Goal: Transaction & Acquisition: Purchase product/service

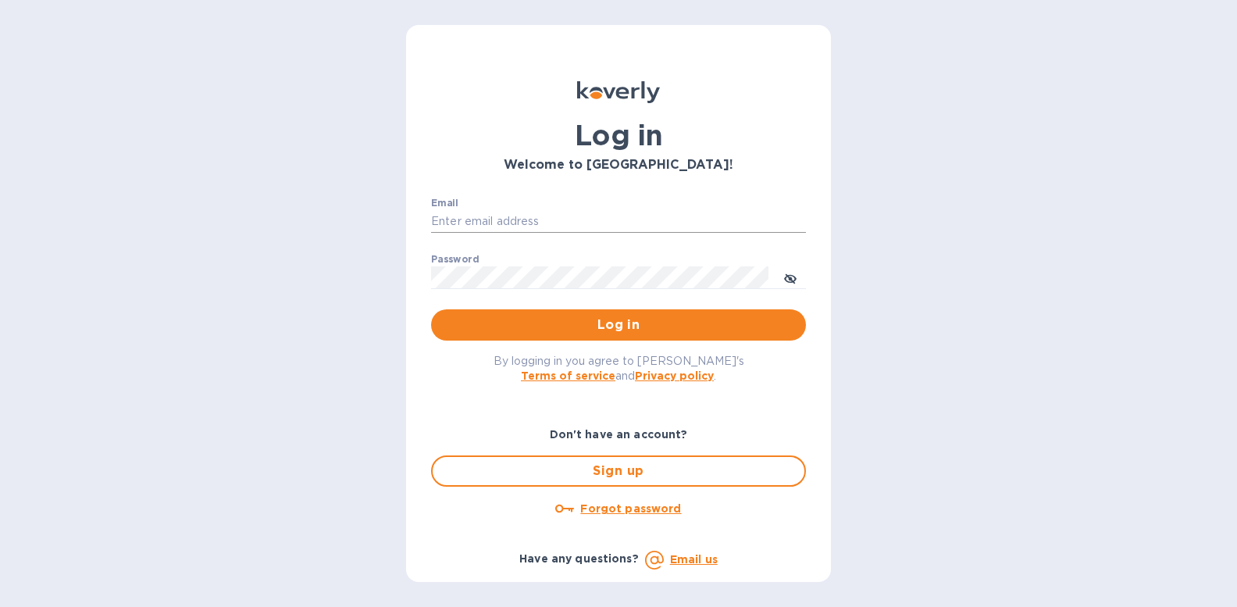
click at [580, 220] on input "Email" at bounding box center [618, 221] width 375 height 23
type input "contactnorthstarllc@gmail.com"
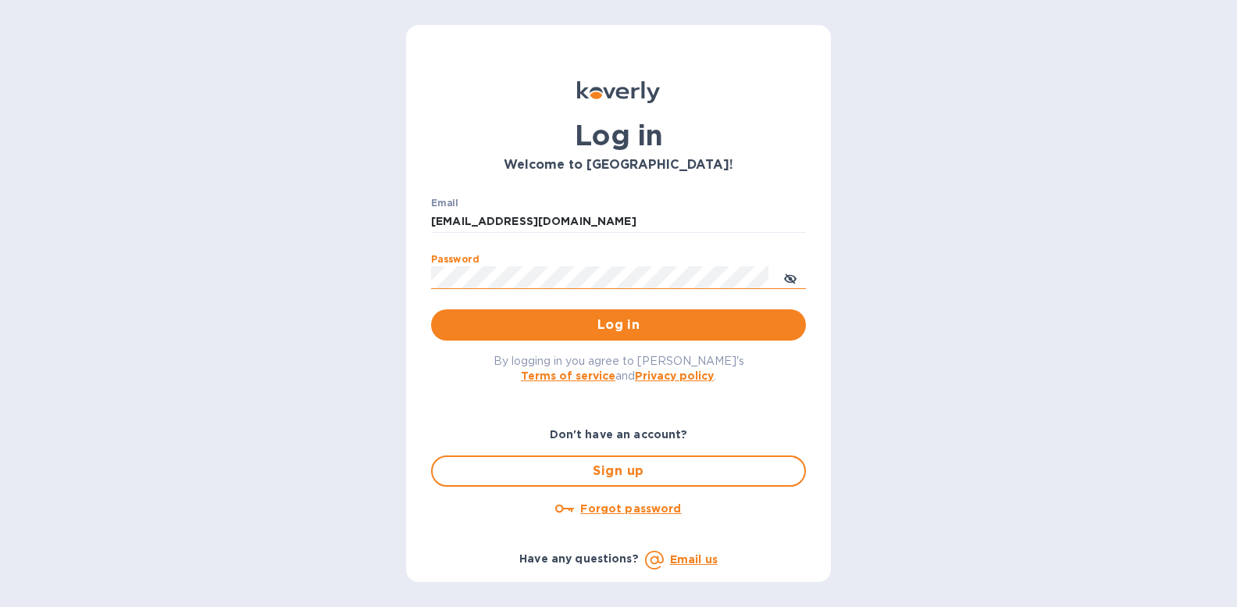
click at [790, 280] on icon "toggle password visibility" at bounding box center [791, 279] width 4 height 4
click at [726, 325] on span "Log in" at bounding box center [619, 325] width 350 height 19
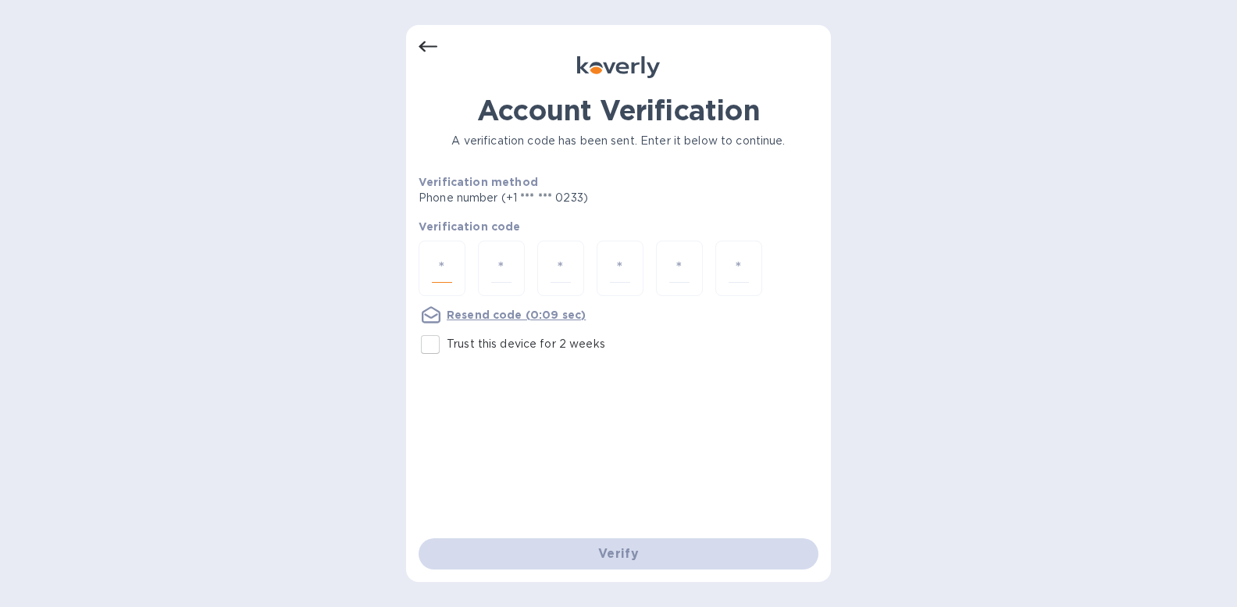
click at [447, 266] on input "number" at bounding box center [442, 268] width 20 height 29
type input "5"
type input "8"
type input "4"
type input "8"
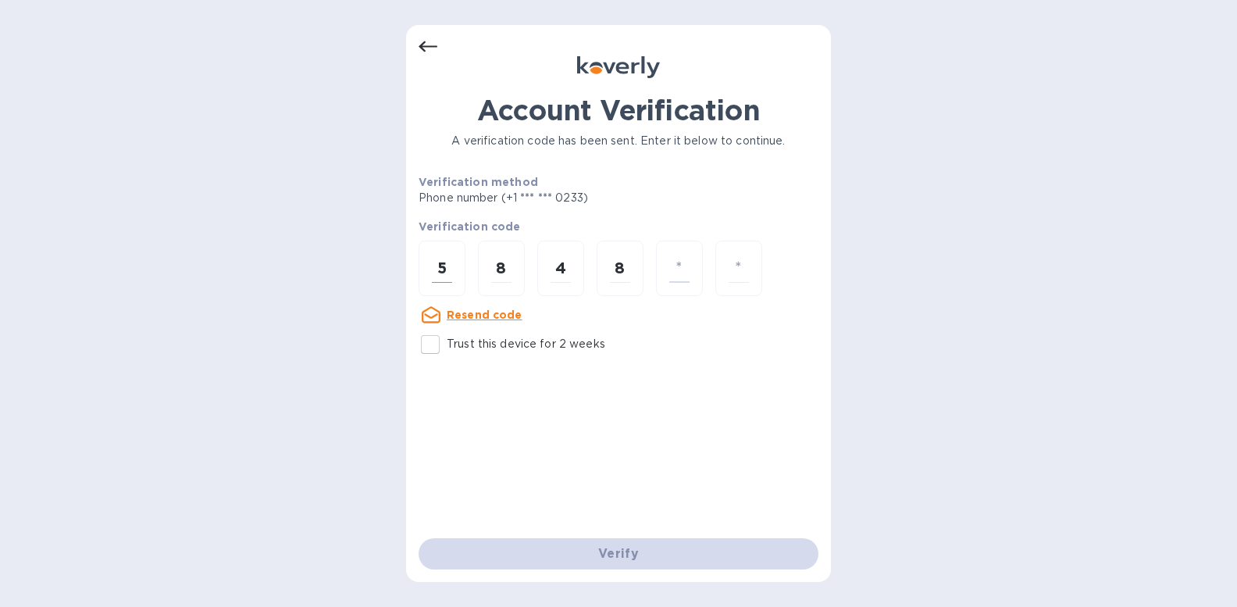
type input "6"
type input "4"
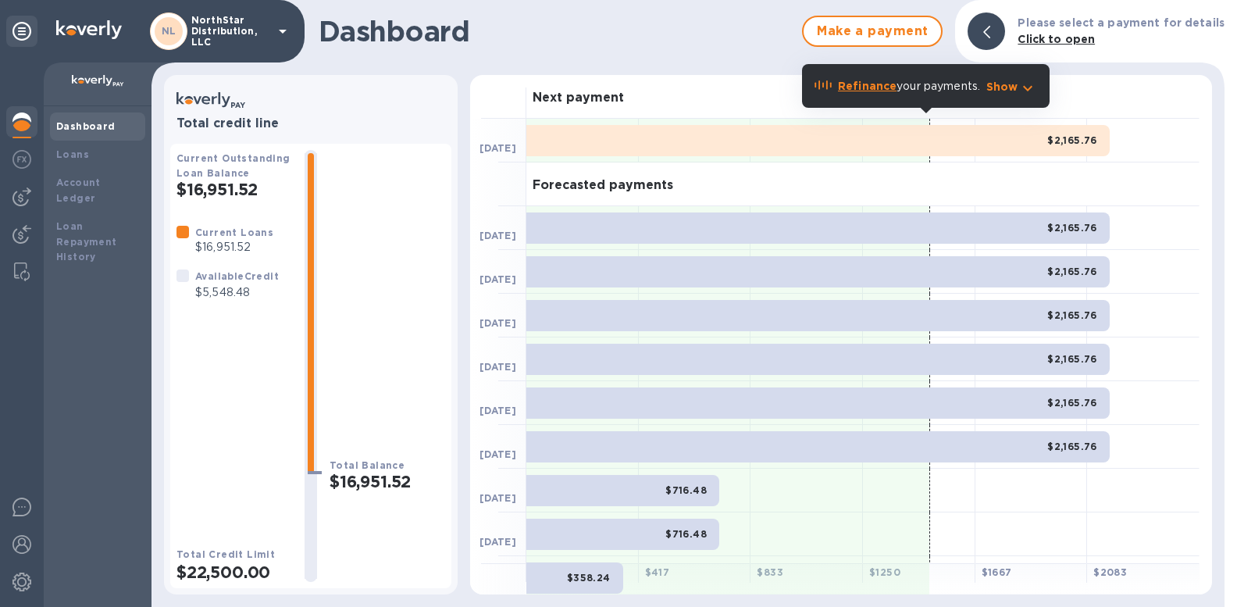
click at [1030, 90] on icon "button" at bounding box center [1027, 88] width 9 height 5
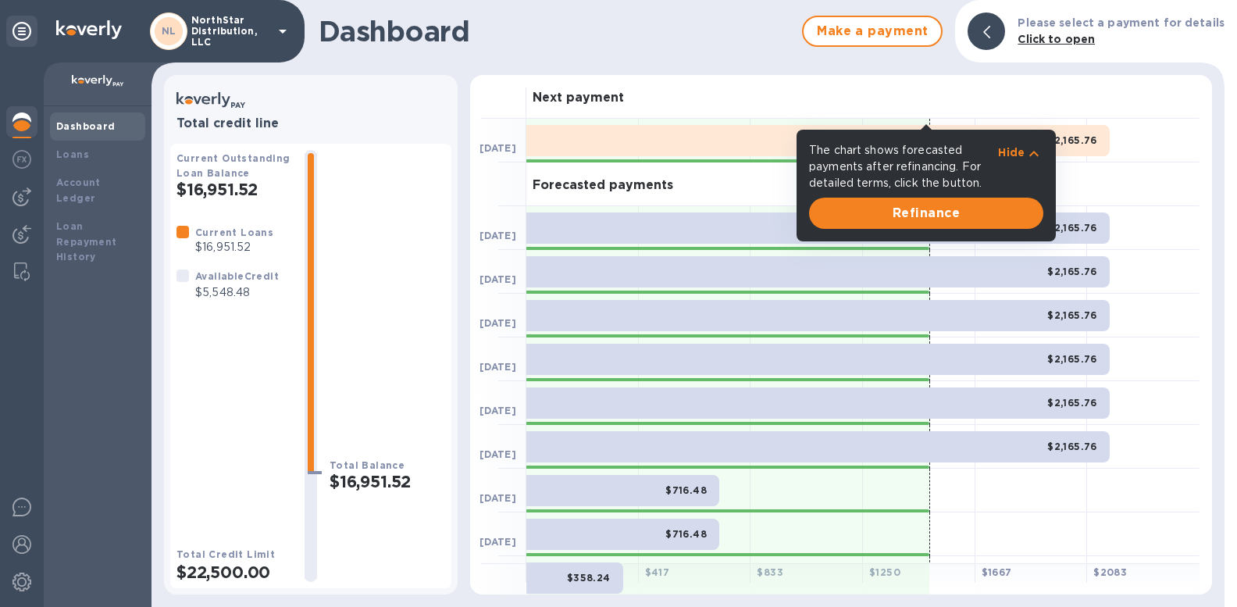
click at [1162, 250] on div at bounding box center [1143, 272] width 112 height 44
click at [1036, 155] on icon "button" at bounding box center [1034, 154] width 19 height 19
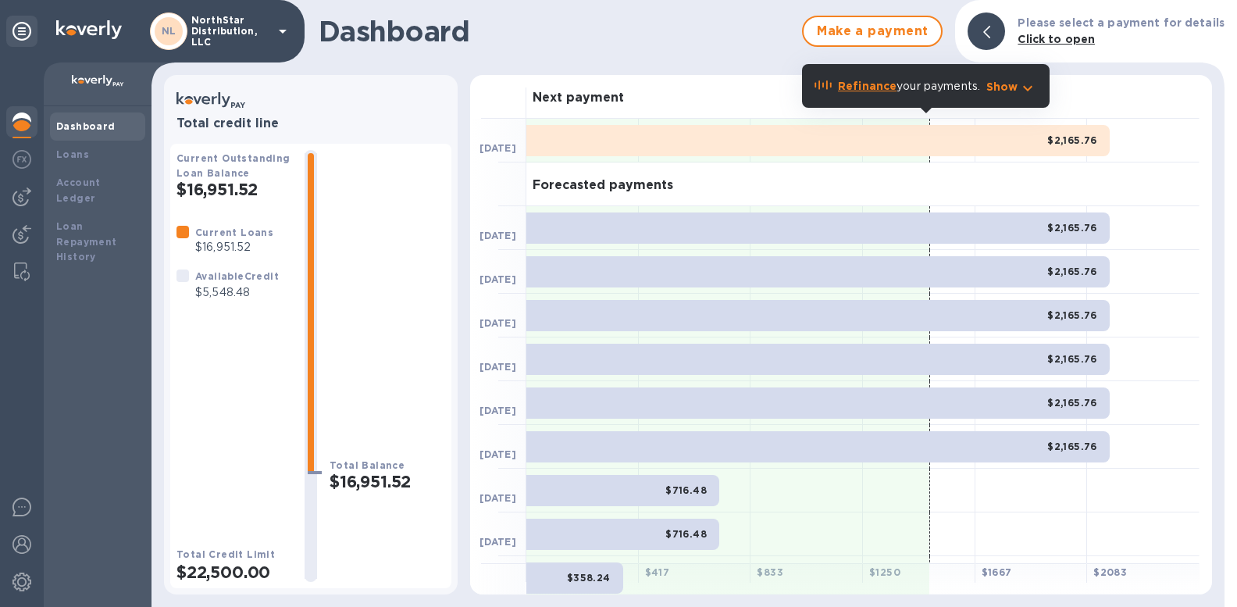
click at [1027, 87] on icon "button" at bounding box center [1028, 88] width 19 height 19
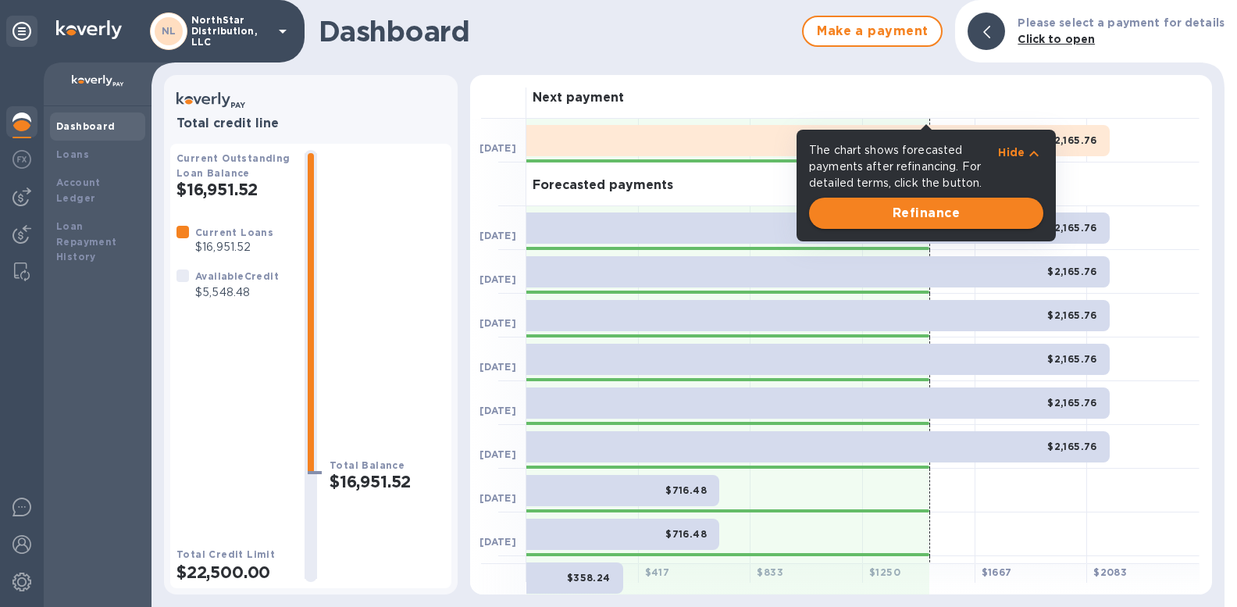
click at [937, 220] on span "Refinance" at bounding box center [926, 213] width 209 height 19
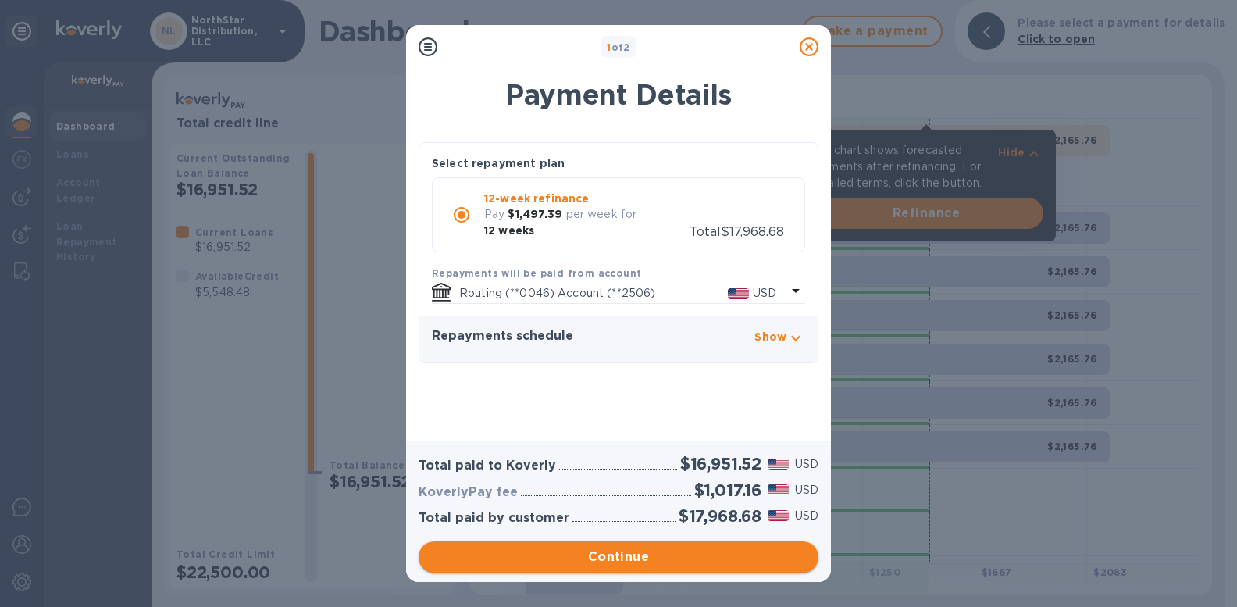
click at [630, 555] on span "Continue" at bounding box center [618, 557] width 375 height 19
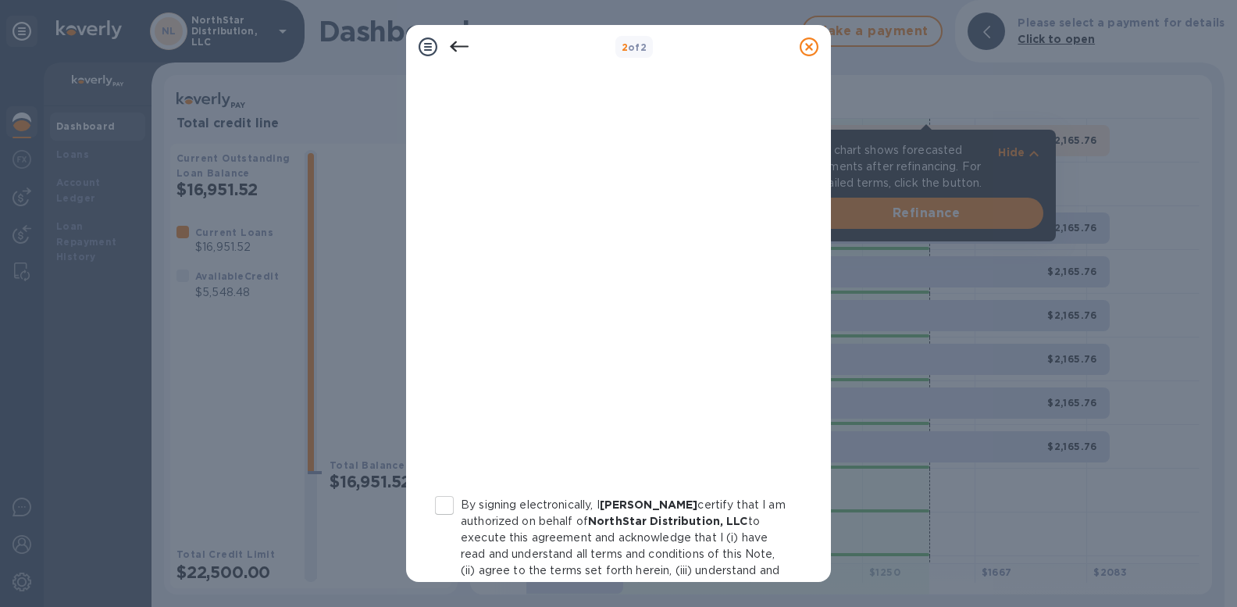
scroll to position [246, 0]
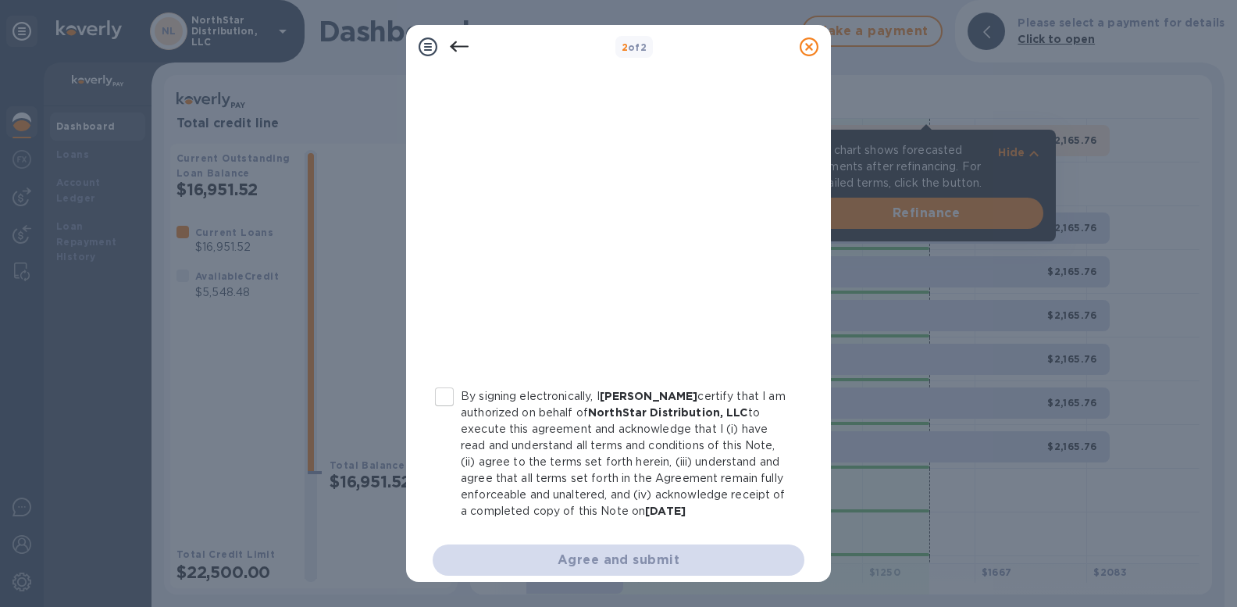
click at [442, 396] on input "By signing electronically, I [PERSON_NAME] certify that I am authorized on beha…" at bounding box center [444, 396] width 33 height 33
checkbox input "true"
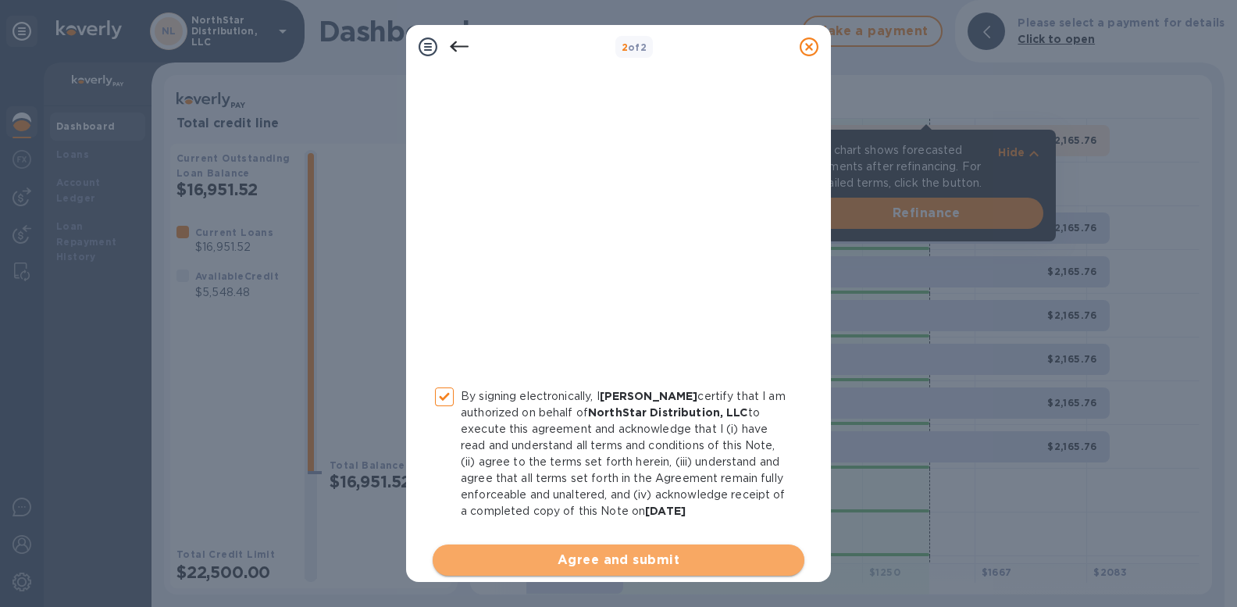
click at [629, 562] on span "Agree and submit" at bounding box center [618, 560] width 347 height 19
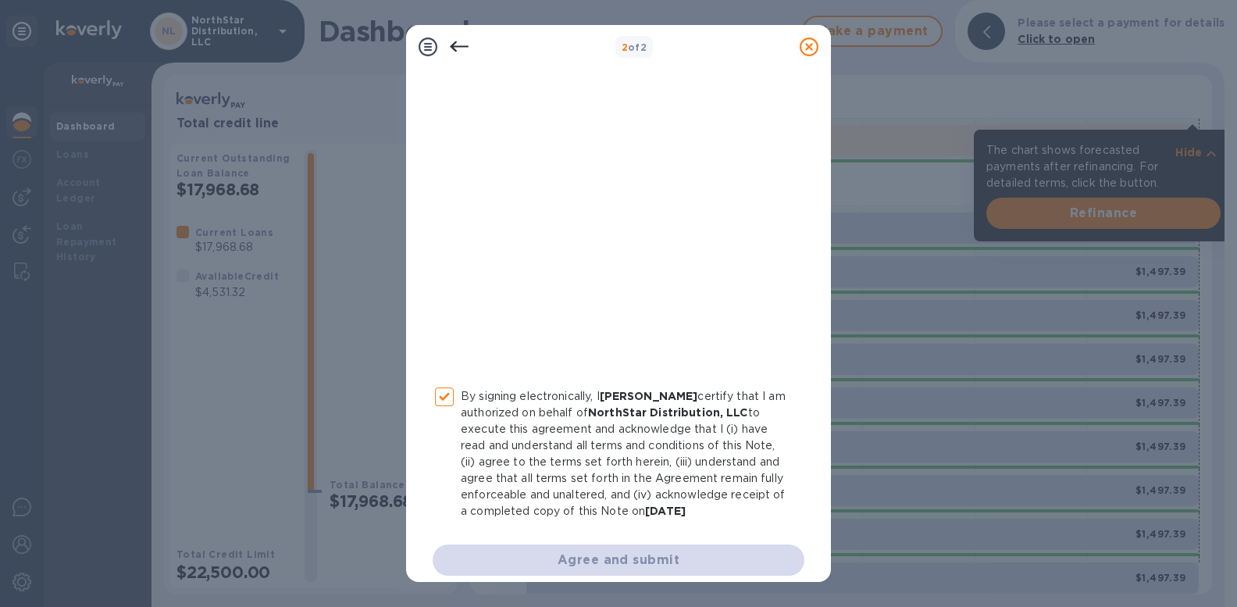
click at [554, 559] on div "Agree and submit" at bounding box center [619, 559] width 372 height 31
click at [808, 48] on icon at bounding box center [809, 46] width 19 height 19
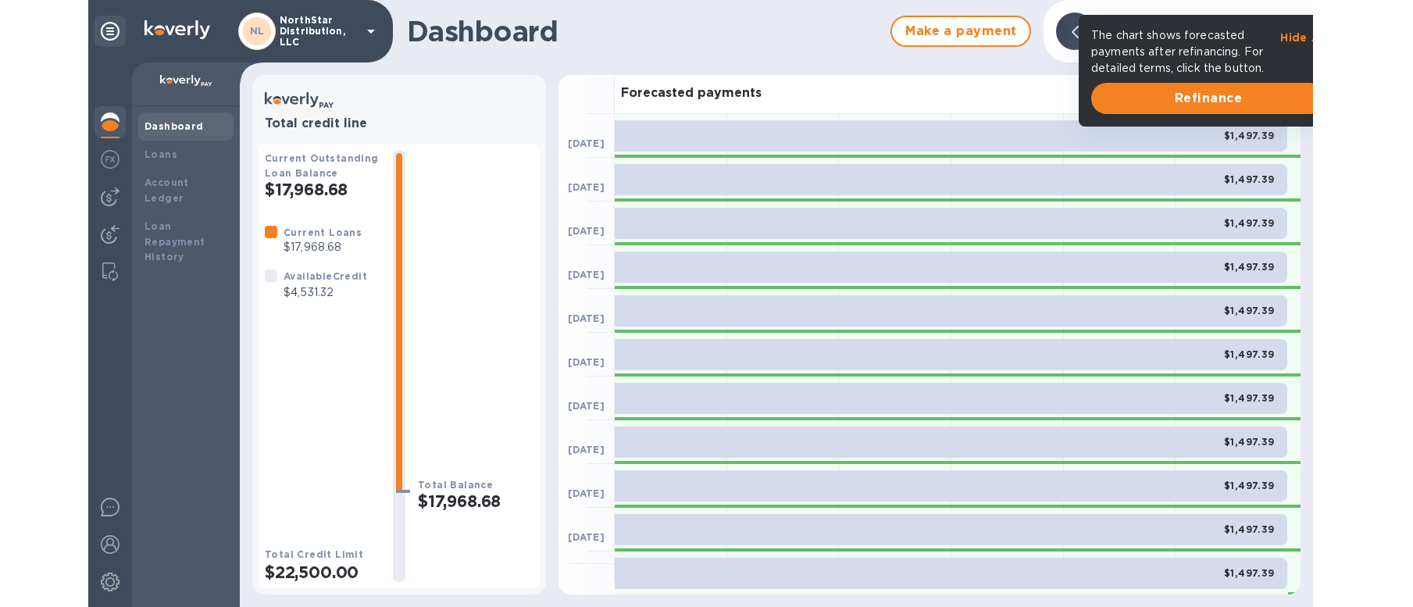
scroll to position [0, 0]
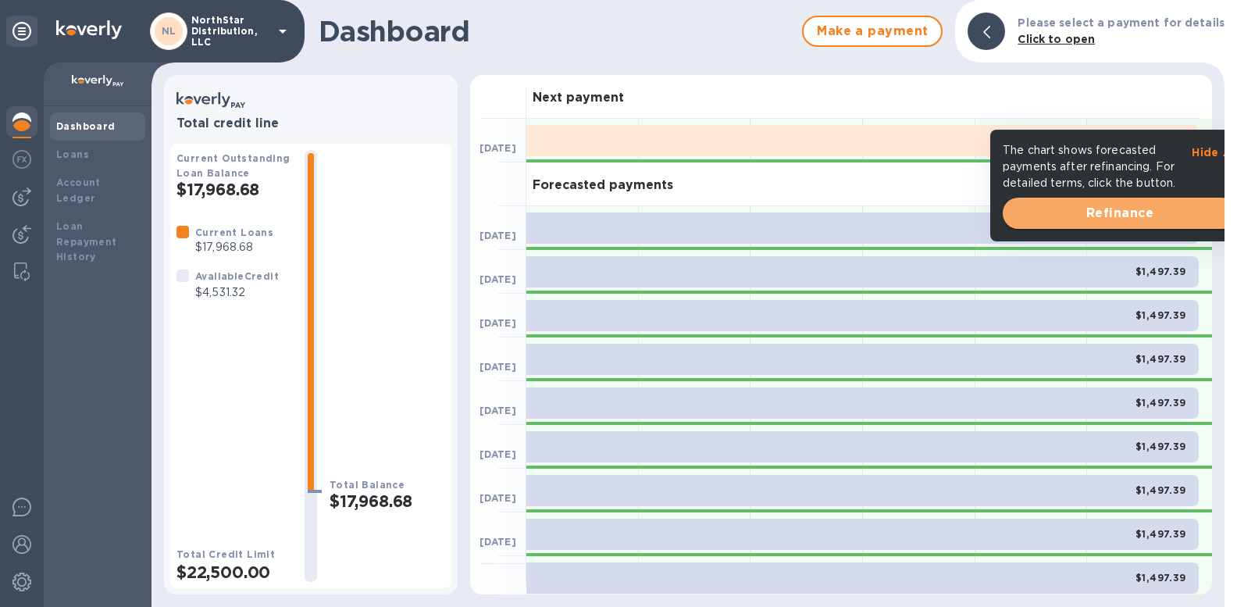
click at [1125, 212] on span "Refinance" at bounding box center [1119, 213] width 209 height 19
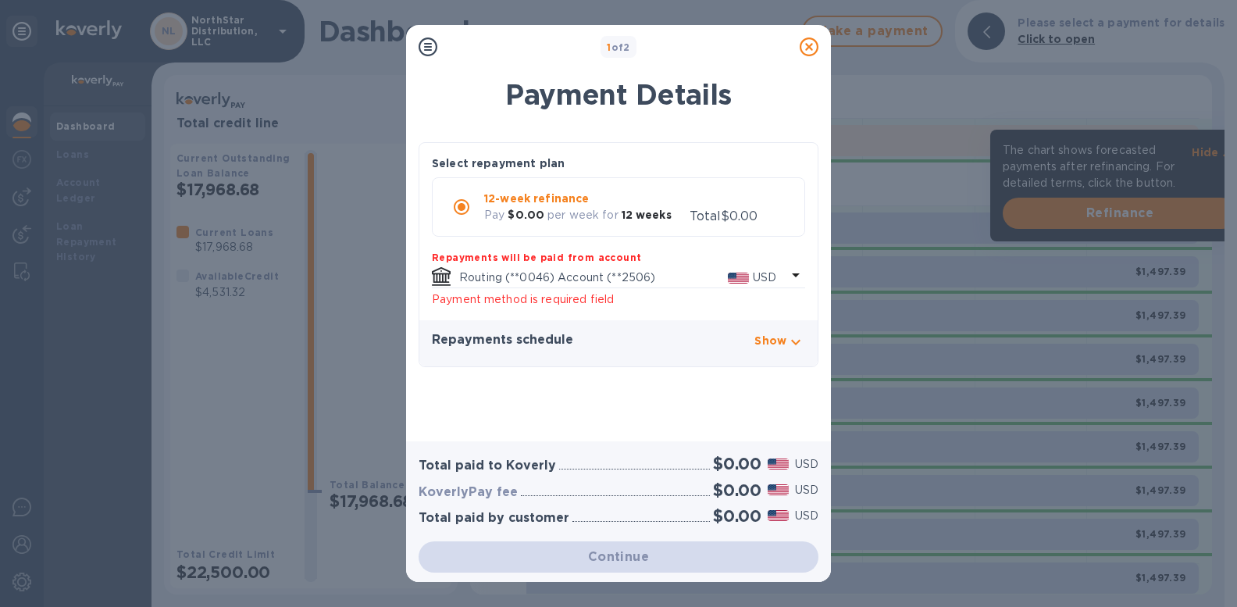
click at [812, 52] on icon at bounding box center [809, 46] width 19 height 19
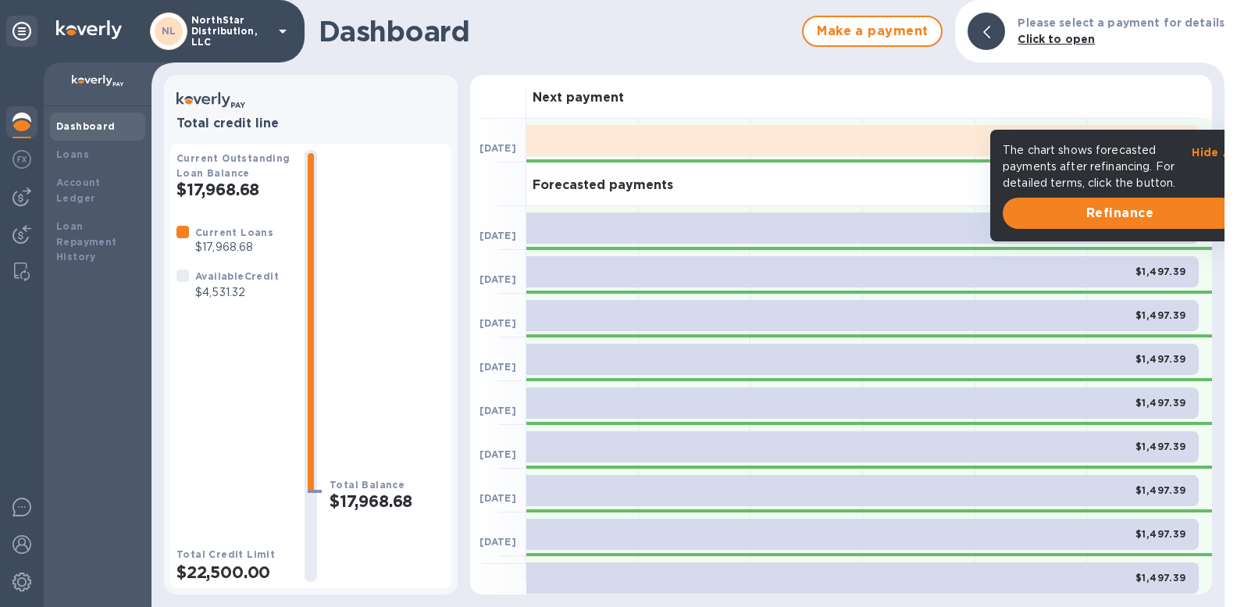
click at [261, 378] on div "Current Loans $17,968.68 Available Credit $4,531.32" at bounding box center [235, 372] width 116 height 297
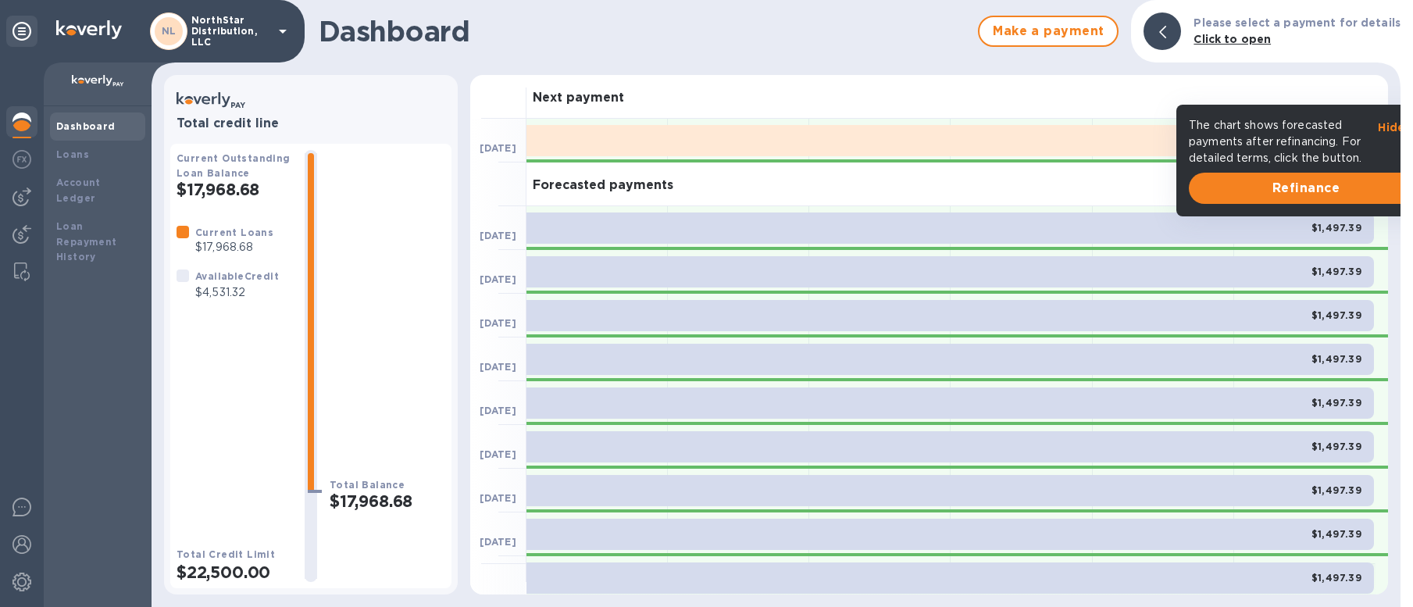
scroll to position [136, 0]
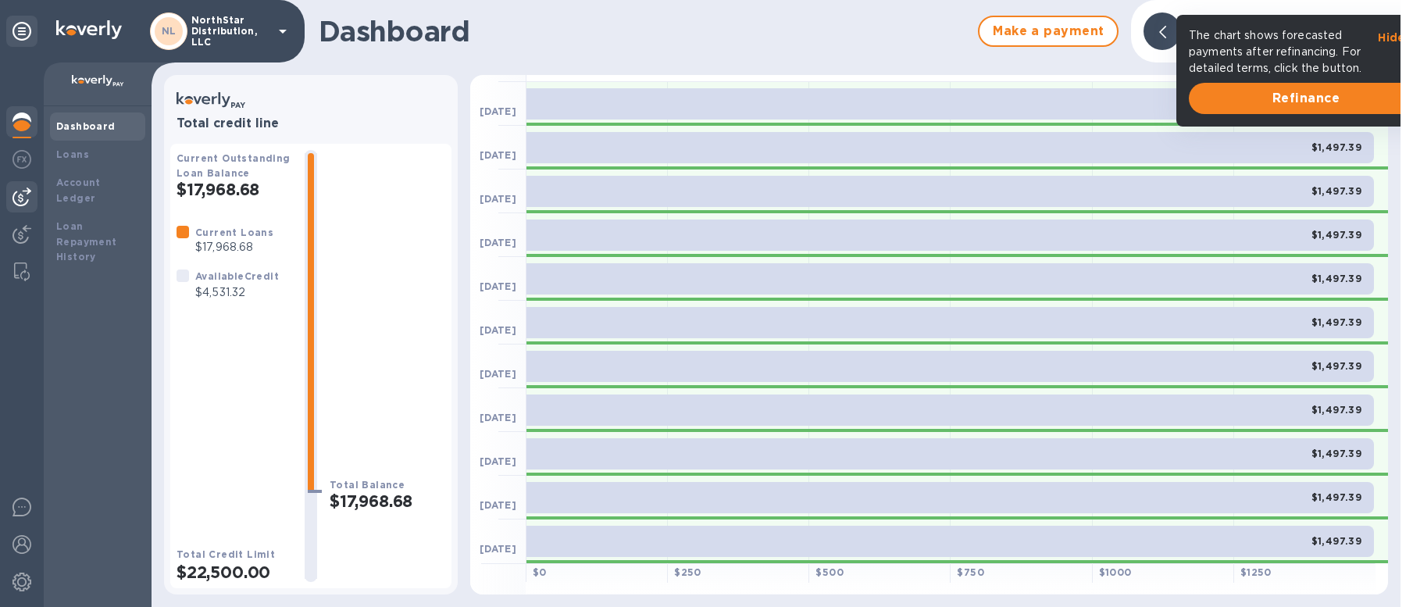
click at [24, 199] on img at bounding box center [21, 196] width 19 height 19
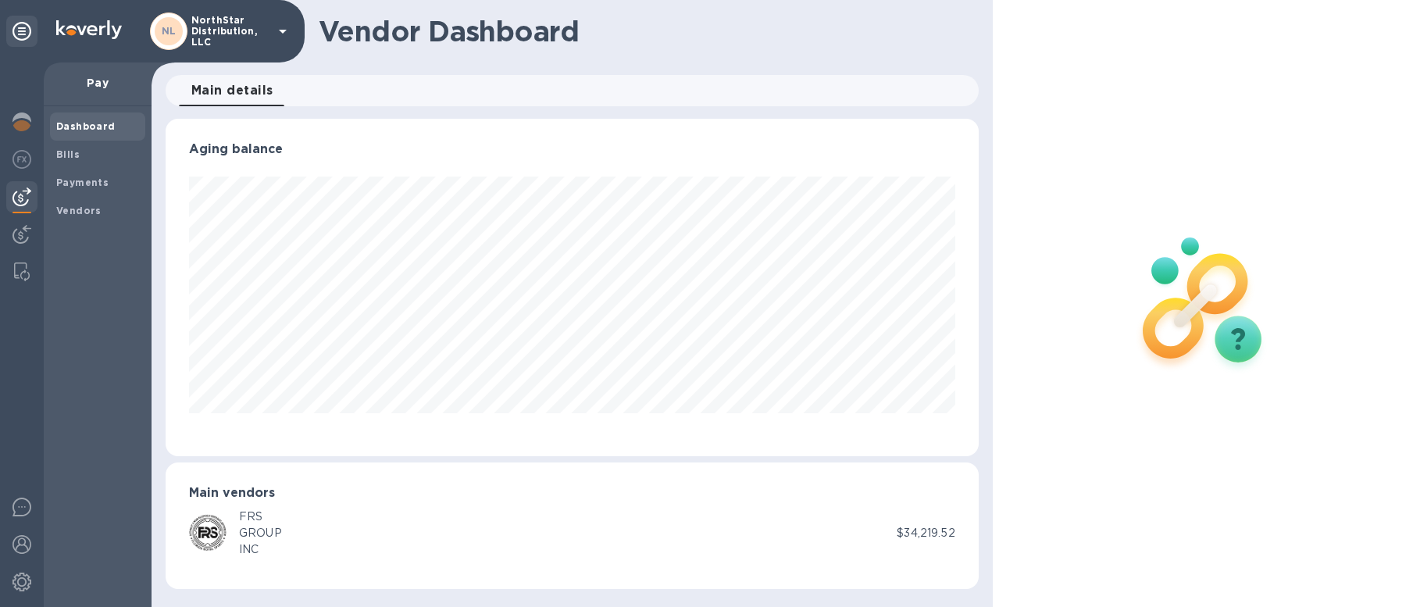
scroll to position [337, 812]
click at [75, 151] on b "Bills" at bounding box center [67, 154] width 23 height 12
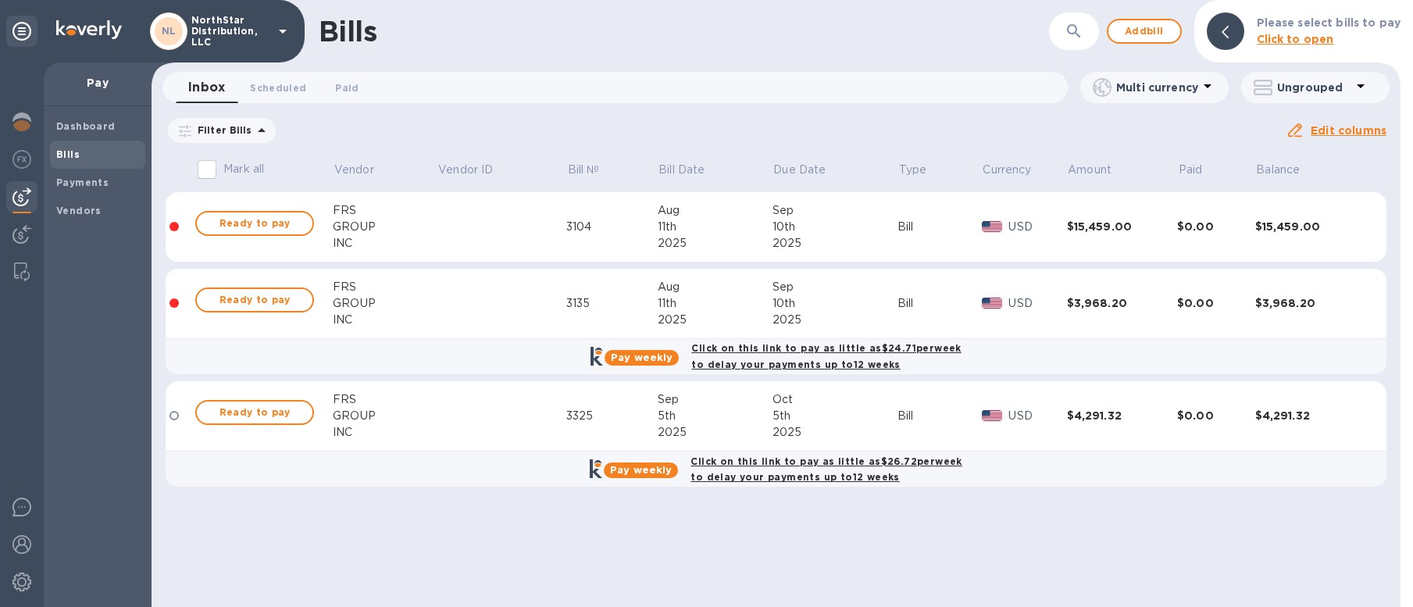
click at [424, 235] on div "INC" at bounding box center [385, 243] width 104 height 16
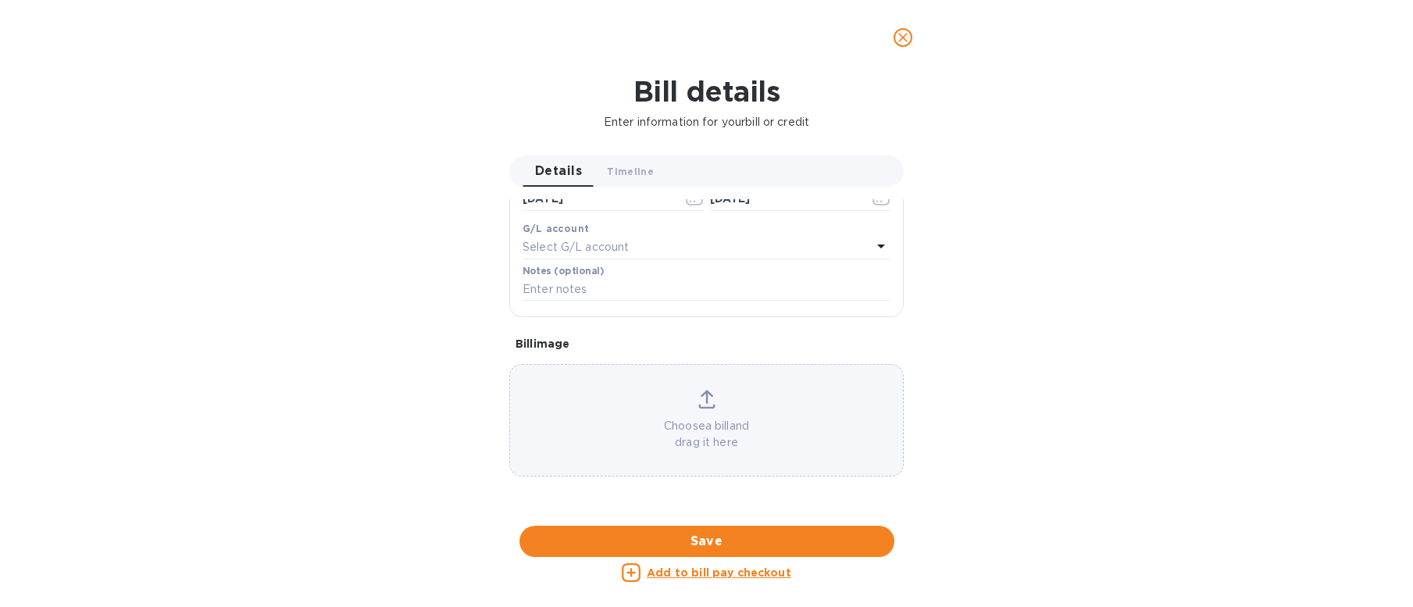
scroll to position [772, 0]
click at [904, 41] on icon "close" at bounding box center [903, 38] width 16 height 16
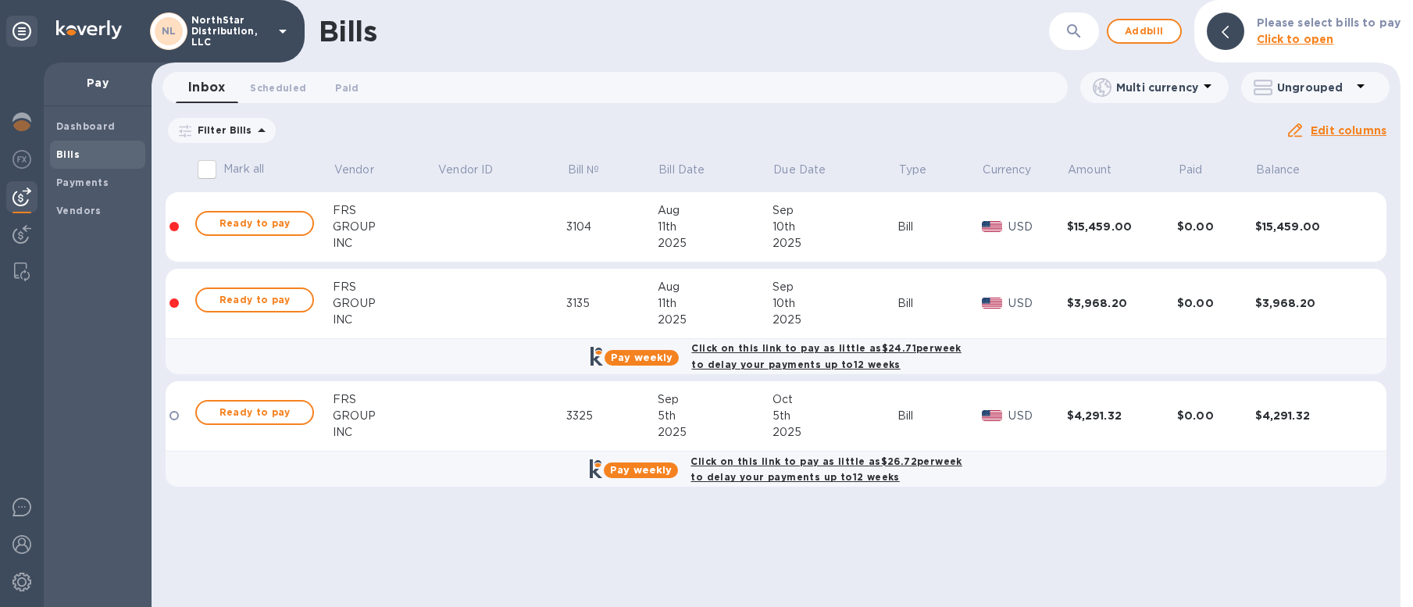
click at [0, 0] on span "[DATE] to [DATE]" at bounding box center [0, 0] width 0 height 0
click at [0, 0] on icon "button" at bounding box center [0, 0] width 0 height 0
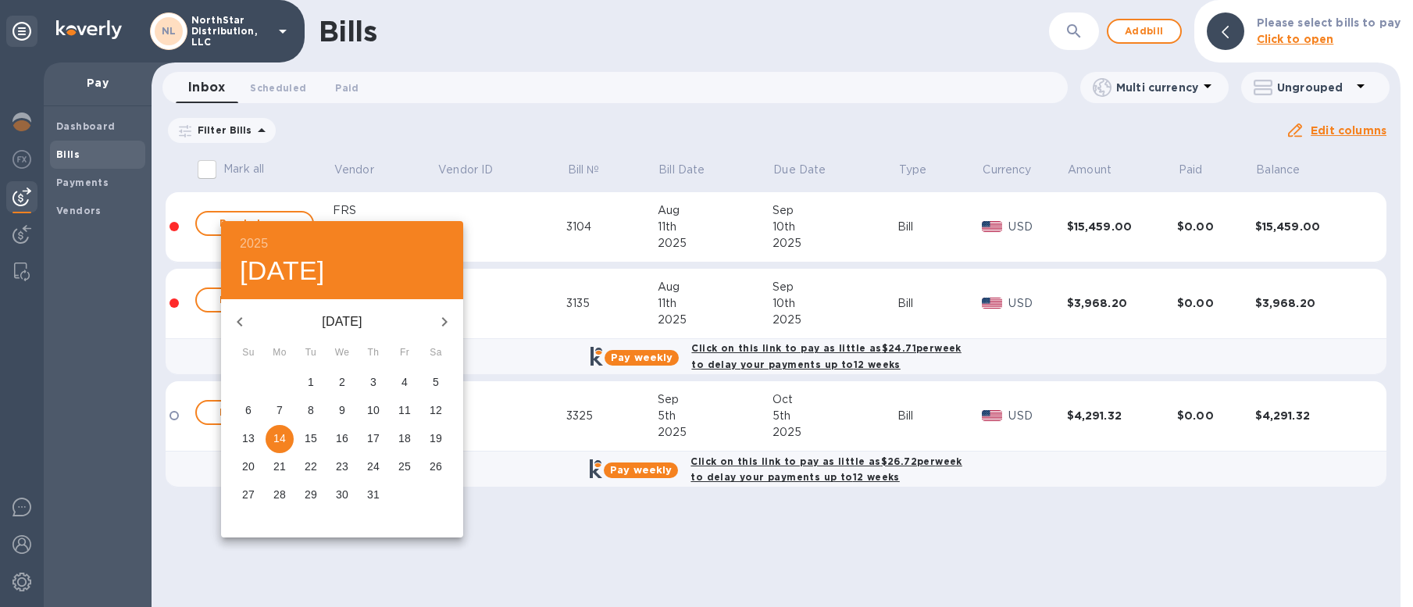
click at [241, 324] on icon "button" at bounding box center [239, 321] width 5 height 9
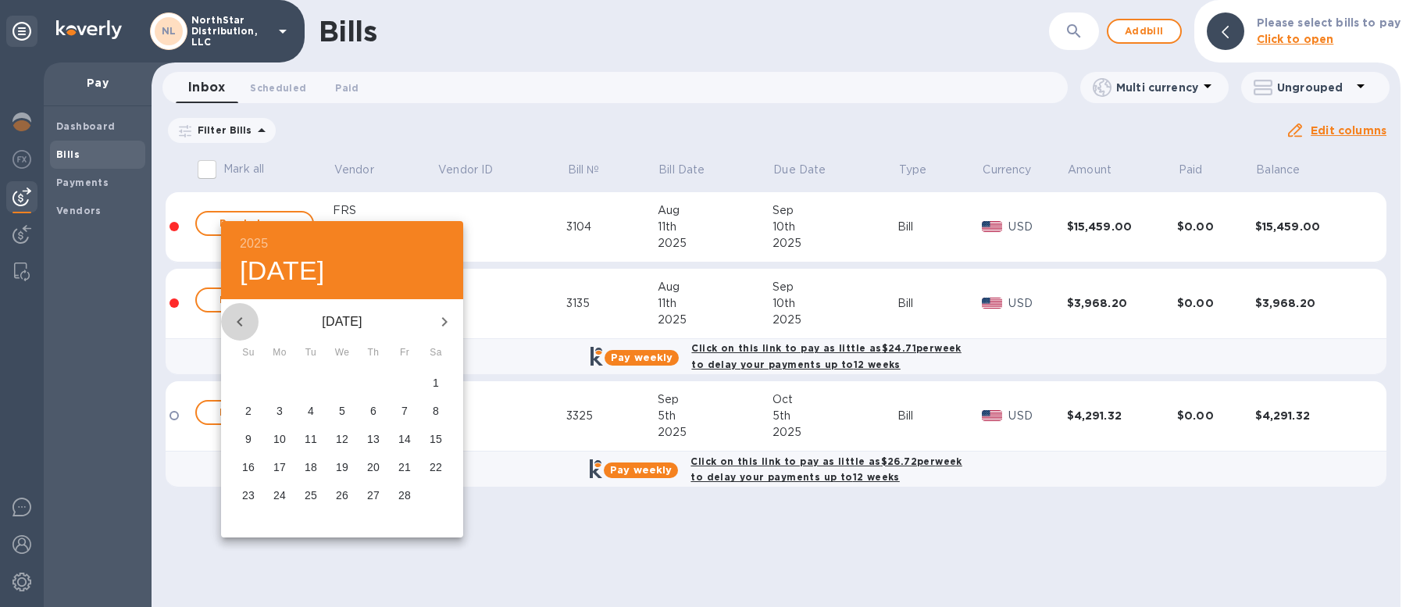
click at [241, 324] on icon "button" at bounding box center [239, 321] width 5 height 9
click at [344, 378] on p "1" at bounding box center [342, 382] width 6 height 16
type input "[DATE]"
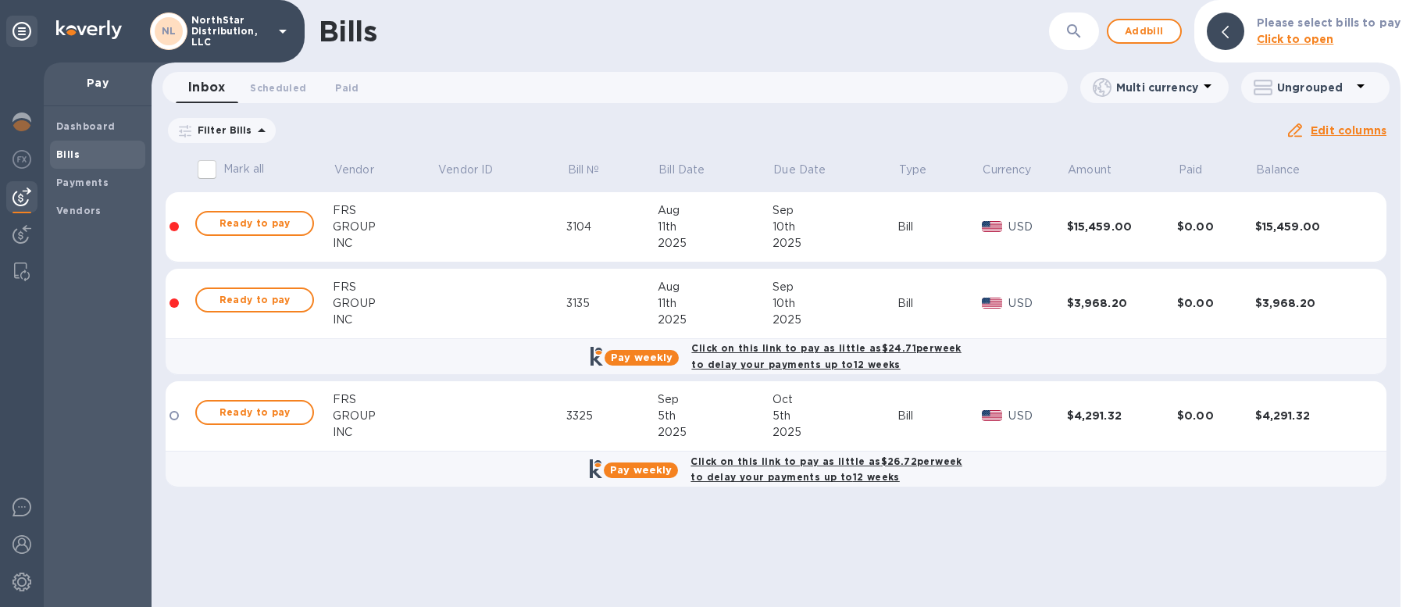
click at [0, 0] on u "Apply" at bounding box center [0, 0] width 0 height 0
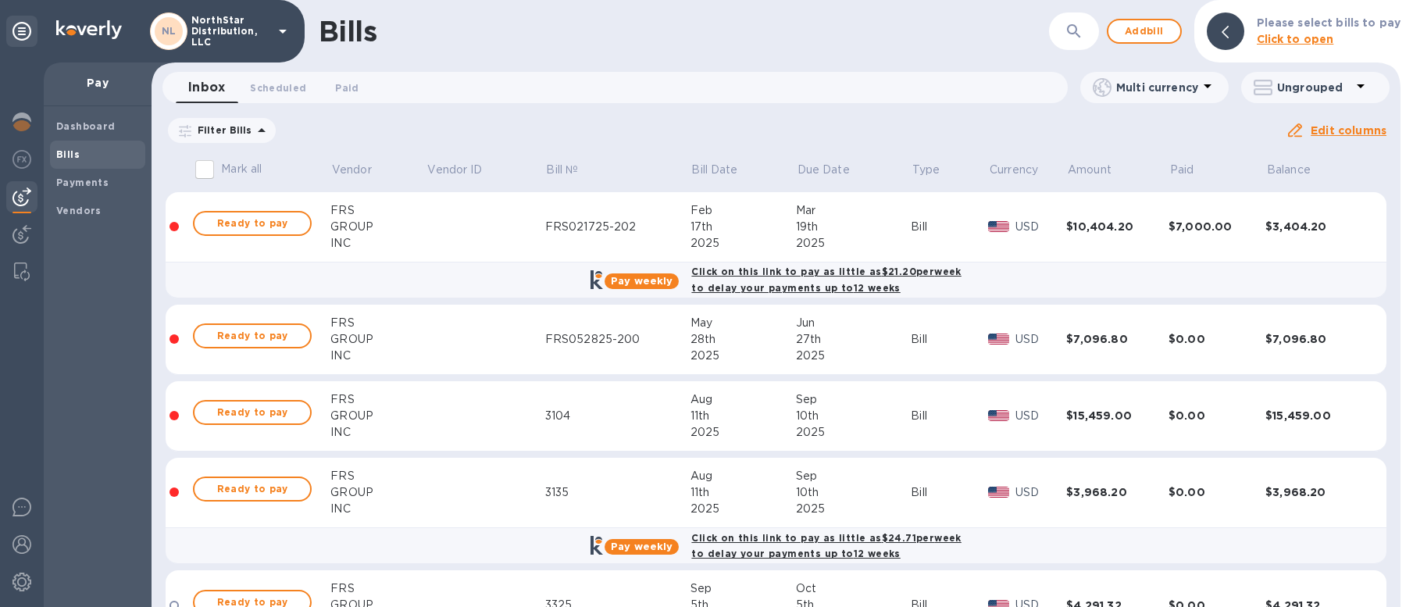
click at [463, 223] on td at bounding box center [486, 227] width 119 height 70
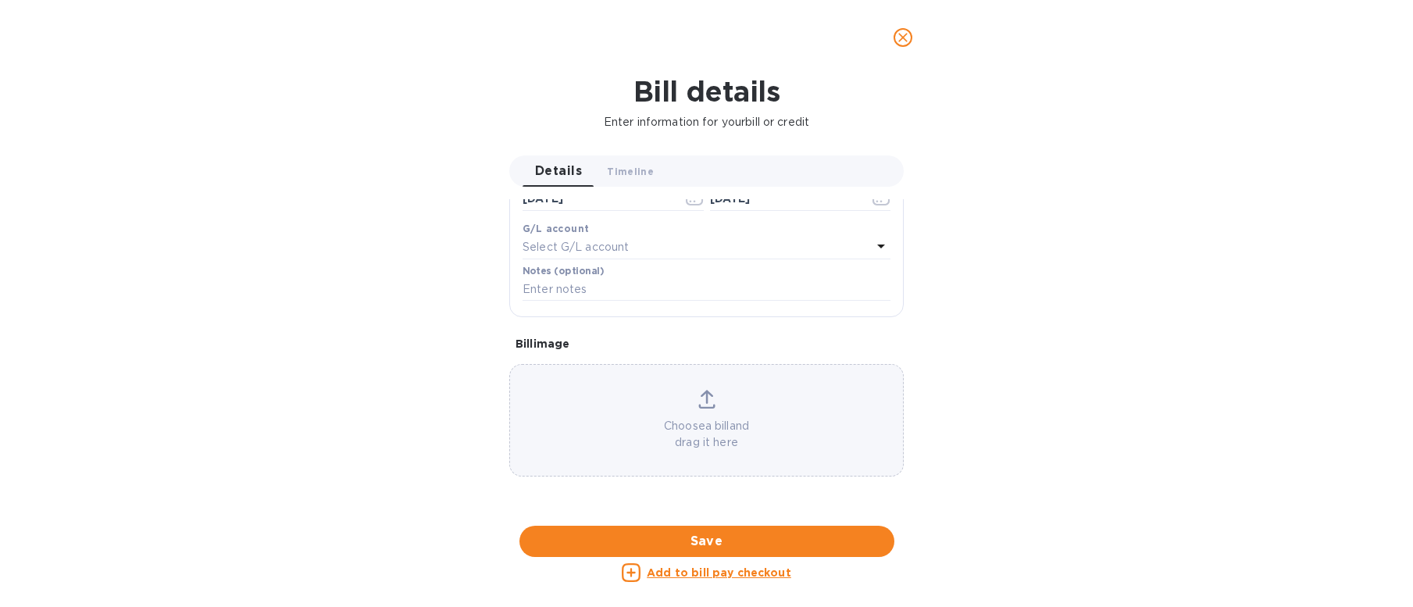
scroll to position [727, 0]
click at [742, 514] on div at bounding box center [706, 526] width 394 height 24
click at [908, 41] on icon "close" at bounding box center [903, 38] width 16 height 16
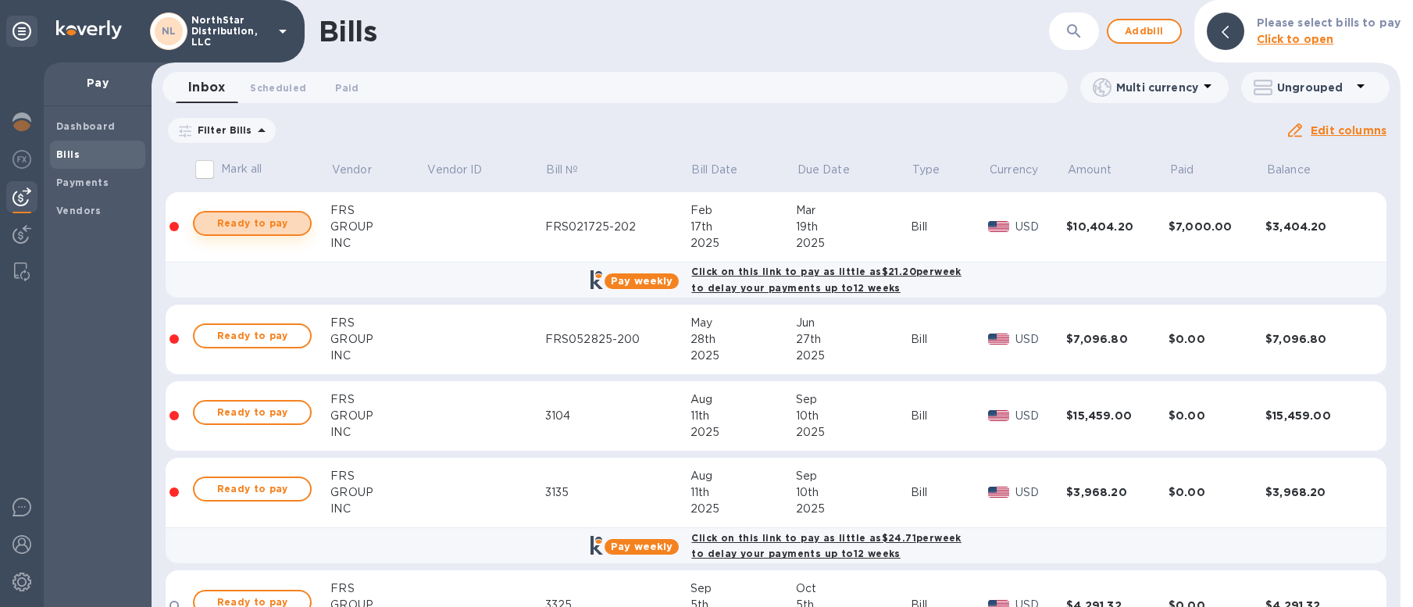
click at [285, 223] on span "Ready to pay" at bounding box center [252, 223] width 91 height 19
click at [467, 232] on td at bounding box center [486, 227] width 119 height 70
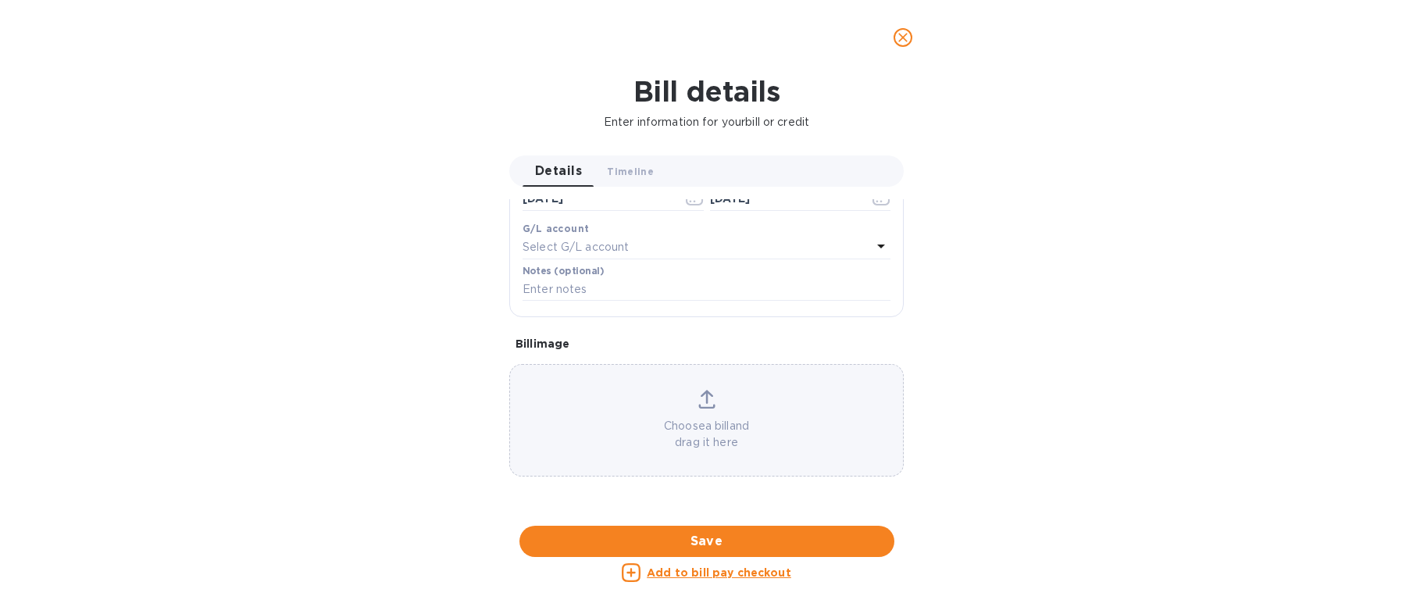
scroll to position [559, 0]
click at [903, 33] on icon "close" at bounding box center [903, 38] width 16 height 16
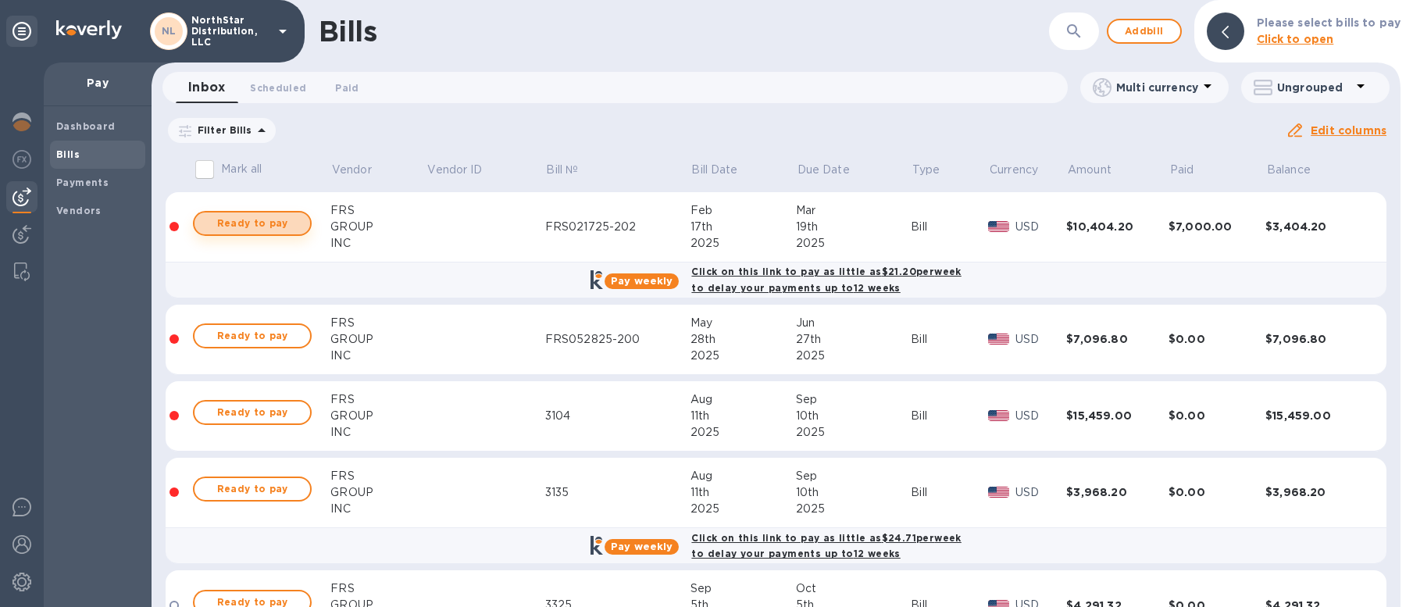
click at [279, 227] on span "Ready to pay" at bounding box center [252, 223] width 91 height 19
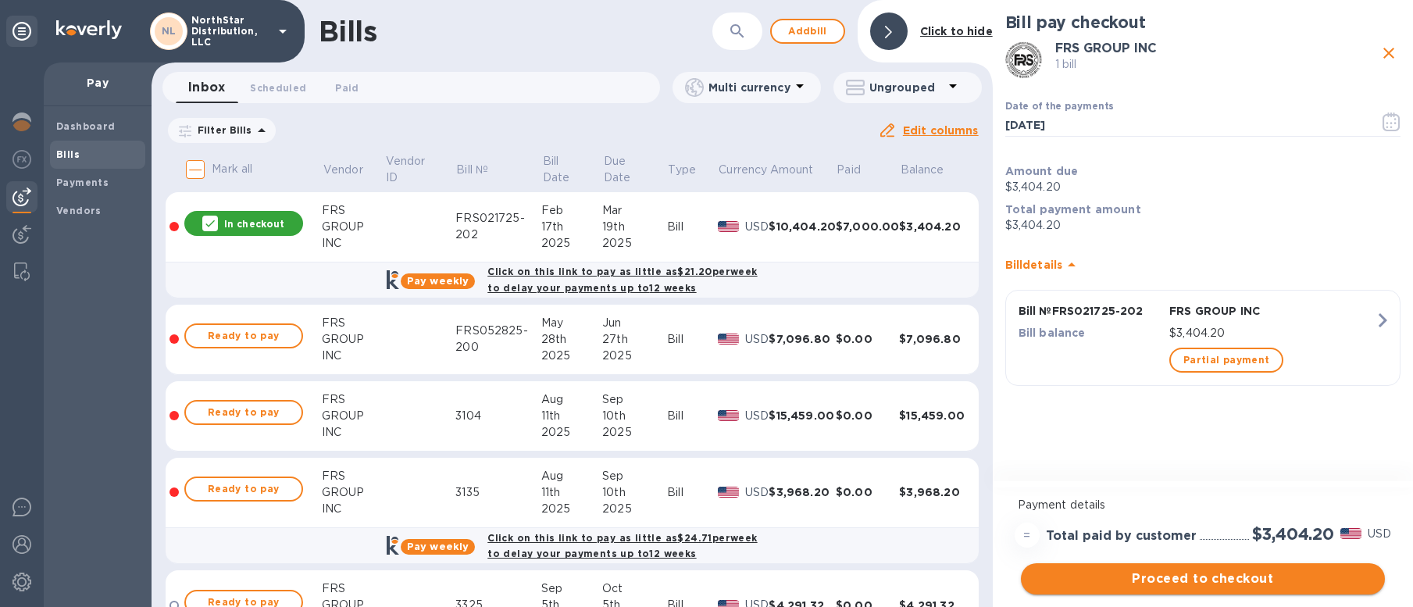
click at [1186, 580] on span "Proceed to checkout" at bounding box center [1202, 578] width 339 height 19
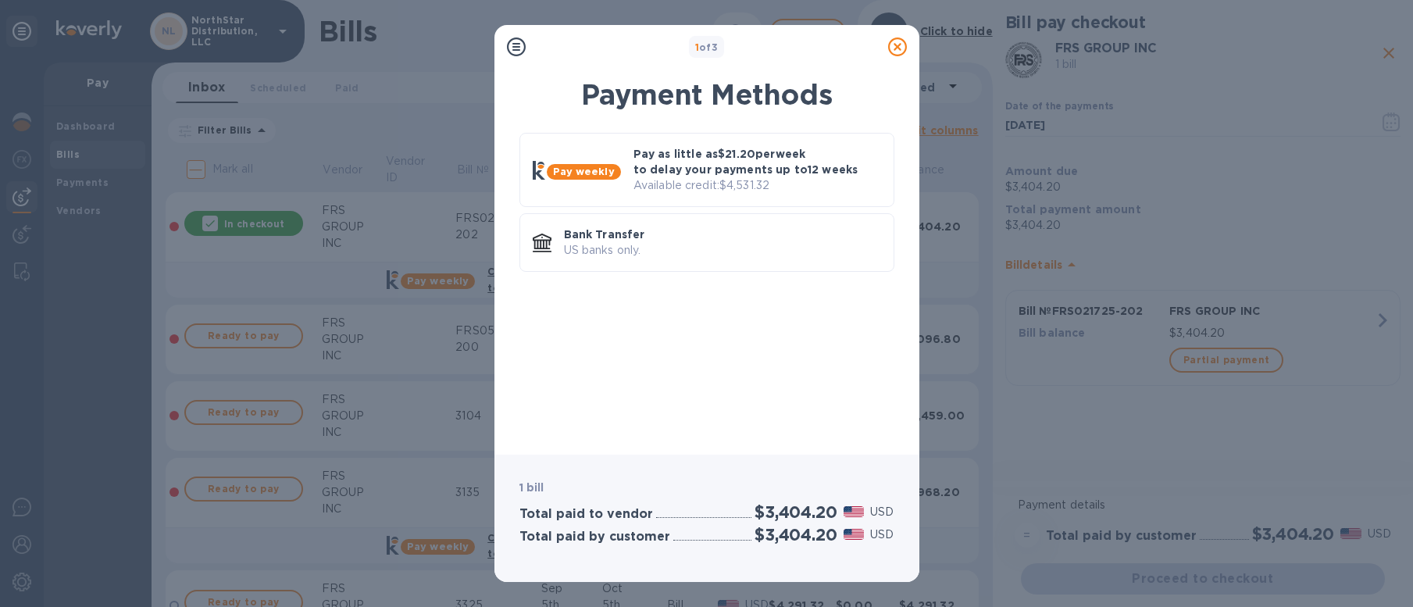
click at [798, 365] on div "Pay weekly Pay as little as $21.20 per week to delay your payments up to 12 wee…" at bounding box center [707, 282] width 400 height 319
click at [769, 170] on p "Pay as little as $21.20 per week to delay your payments up to 12 weeks" at bounding box center [758, 161] width 248 height 31
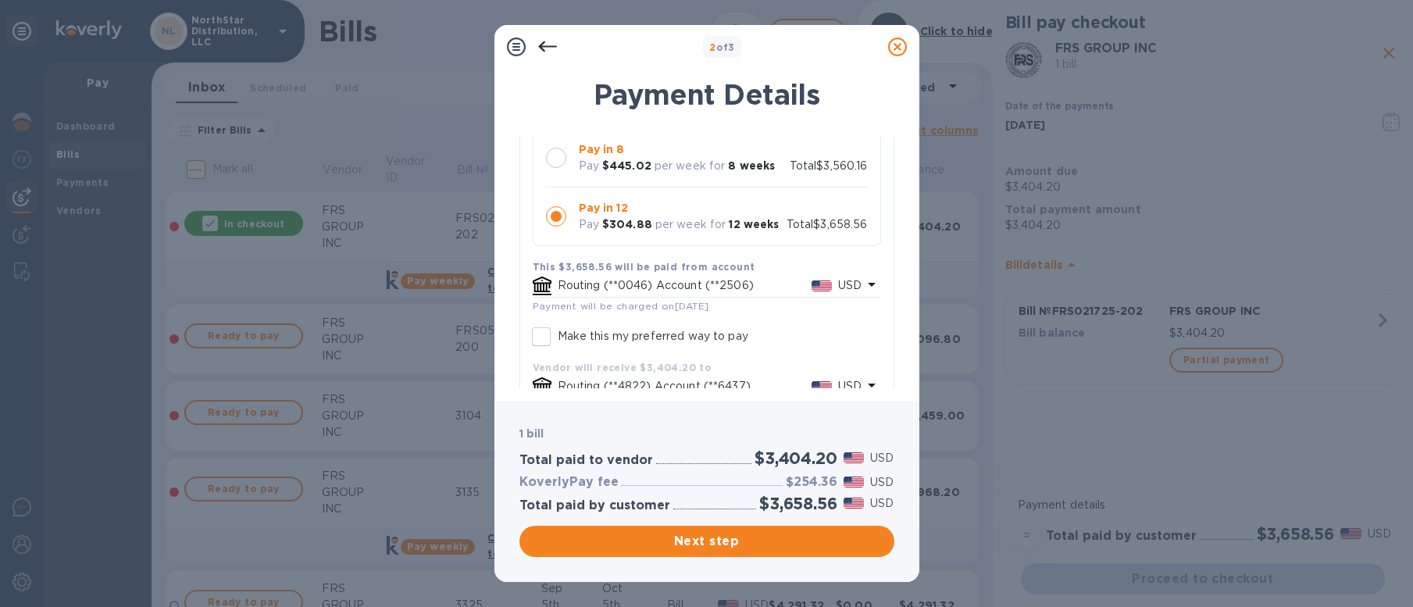
scroll to position [190, 0]
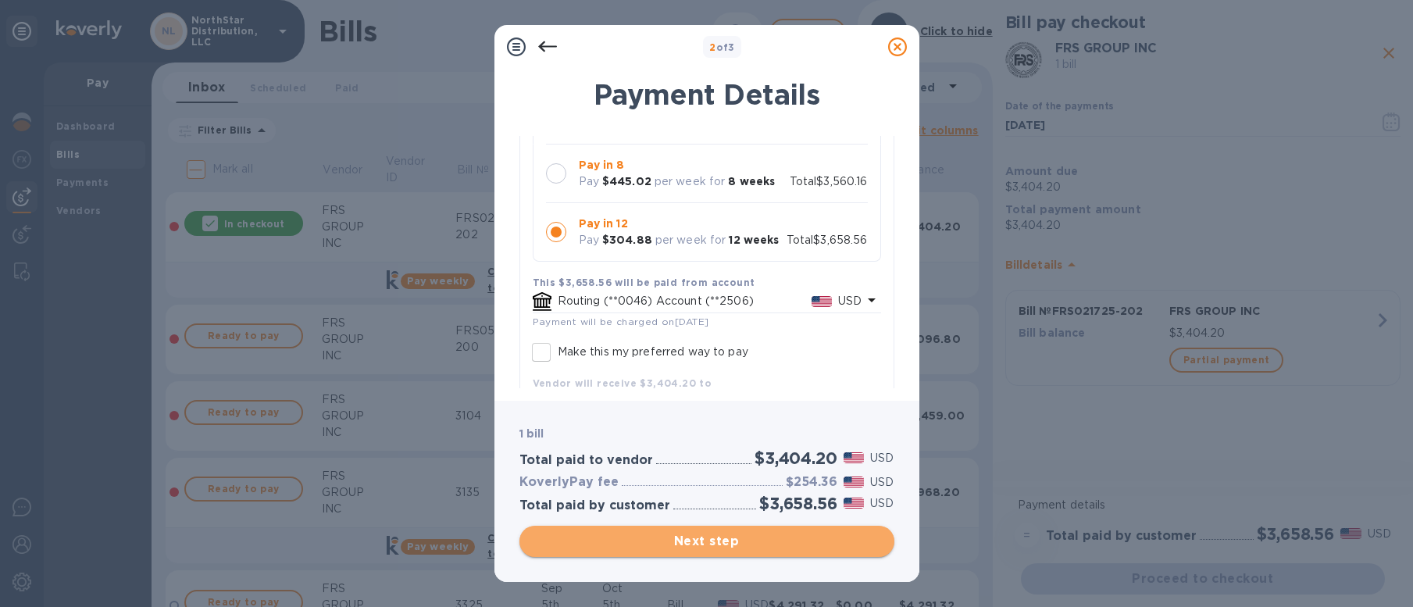
click at [710, 543] on span "Next step" at bounding box center [707, 541] width 350 height 19
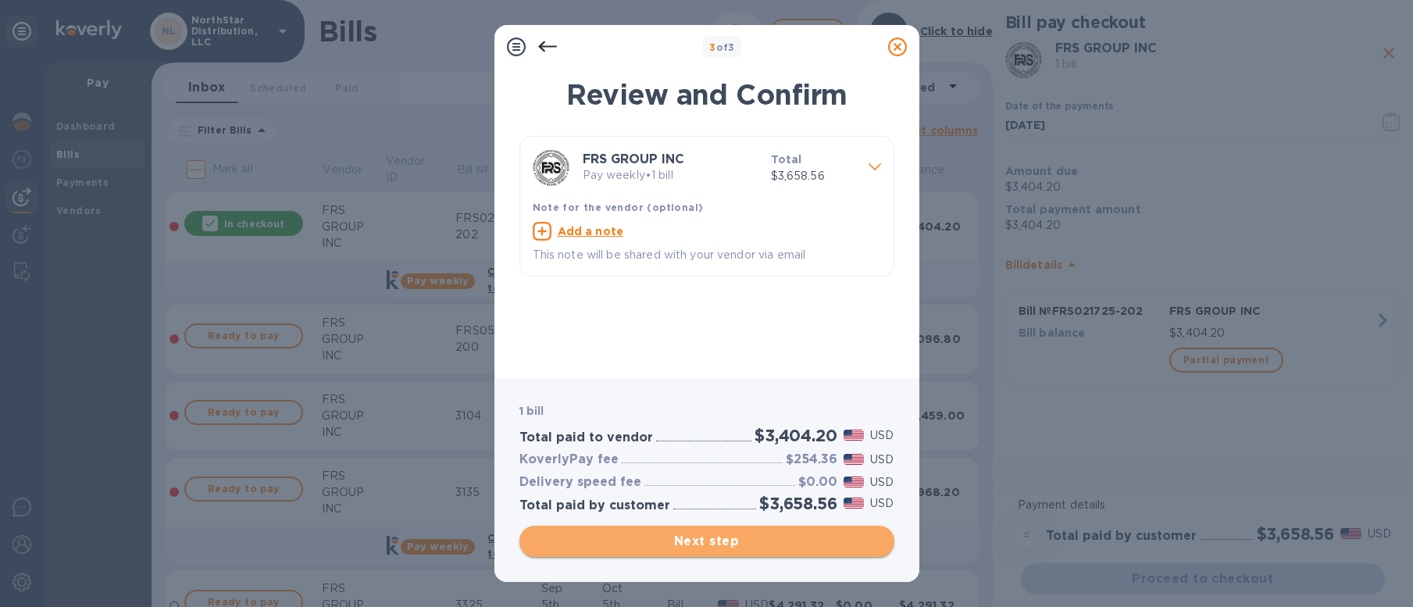
click at [709, 543] on span "Next step" at bounding box center [707, 541] width 350 height 19
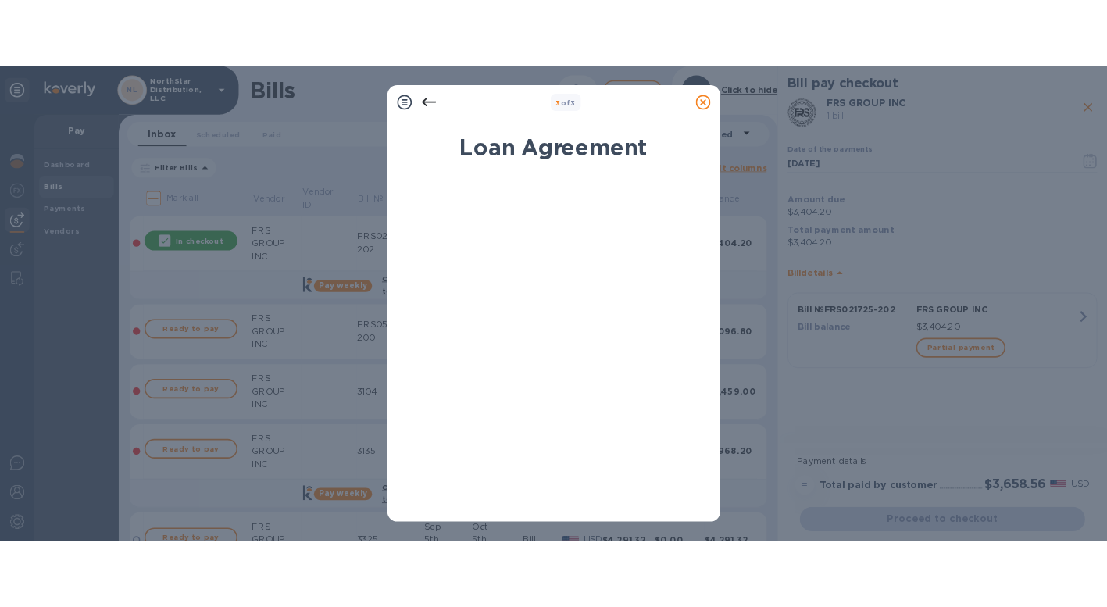
scroll to position [283, 0]
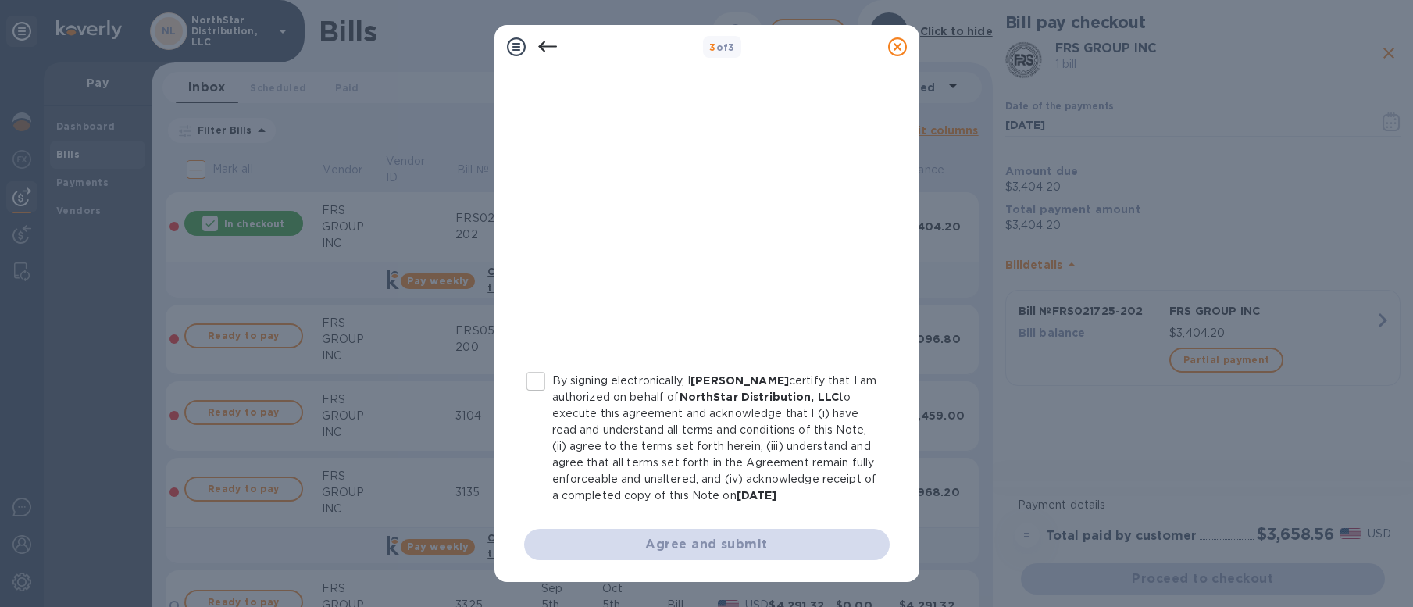
click at [537, 366] on input "By signing electronically, I [PERSON_NAME] certify that I am authorized on beha…" at bounding box center [535, 381] width 33 height 33
checkbox input "true"
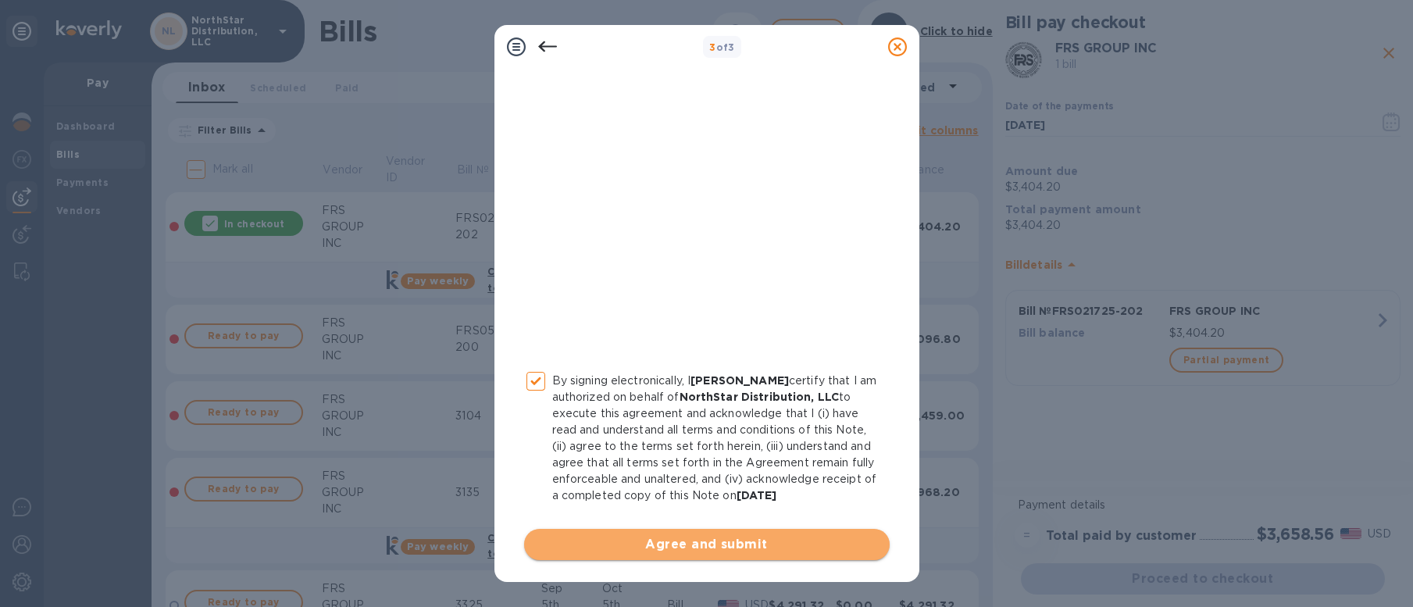
click at [712, 544] on span "Agree and submit" at bounding box center [707, 544] width 341 height 19
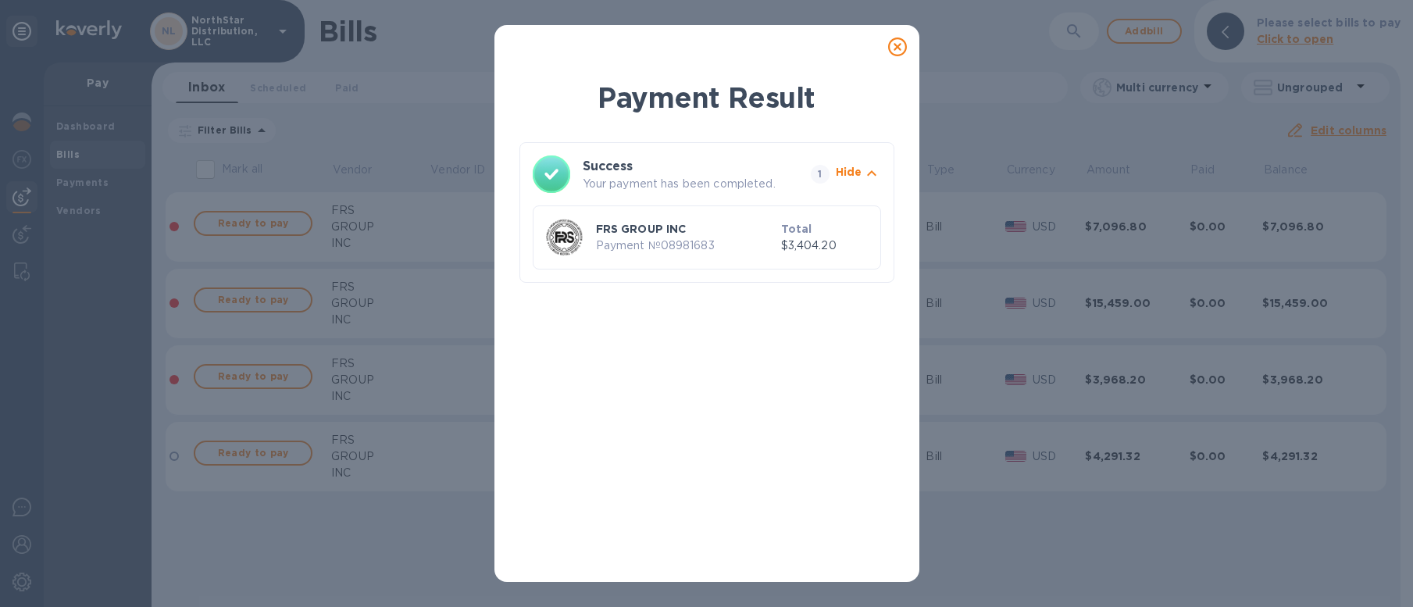
click at [898, 48] on icon at bounding box center [897, 46] width 19 height 19
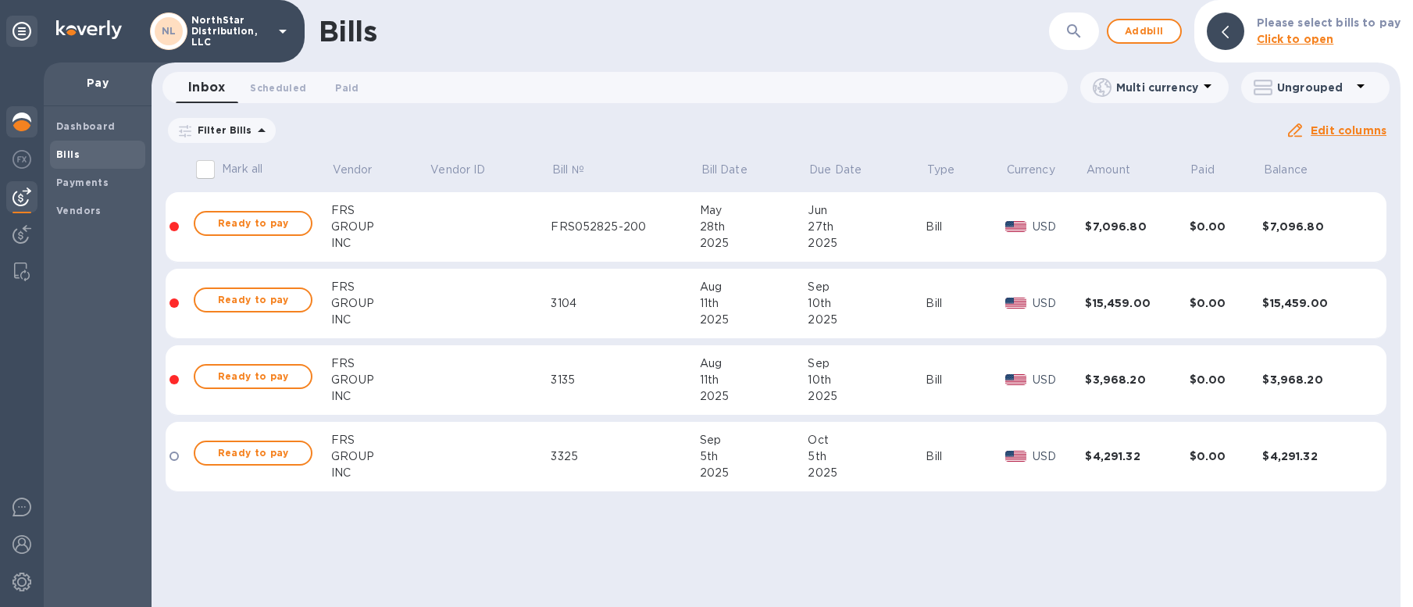
click at [20, 124] on img at bounding box center [21, 121] width 19 height 19
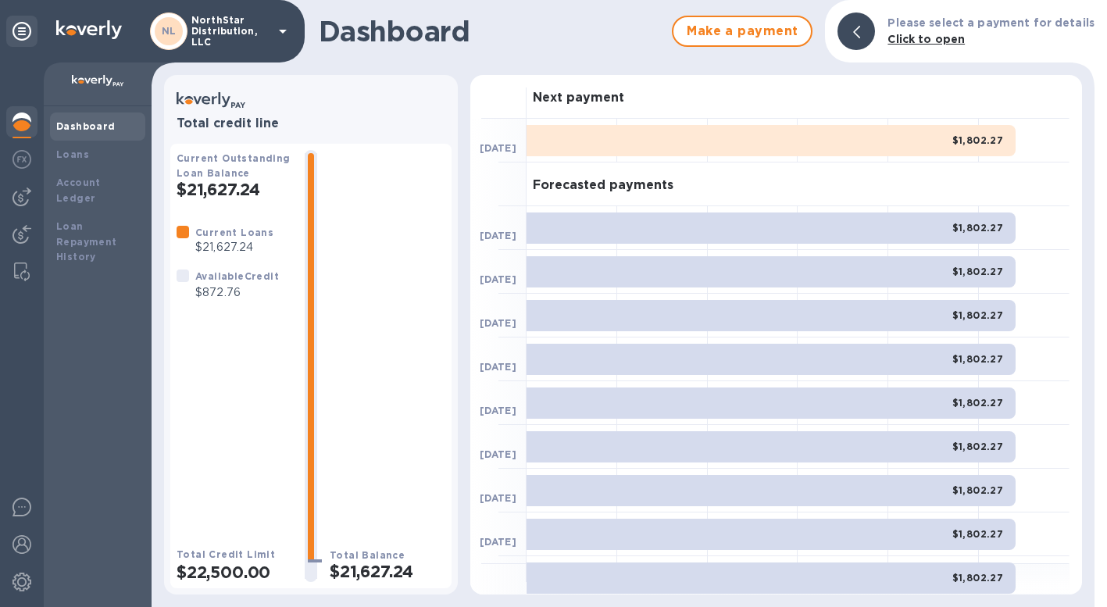
scroll to position [124, 0]
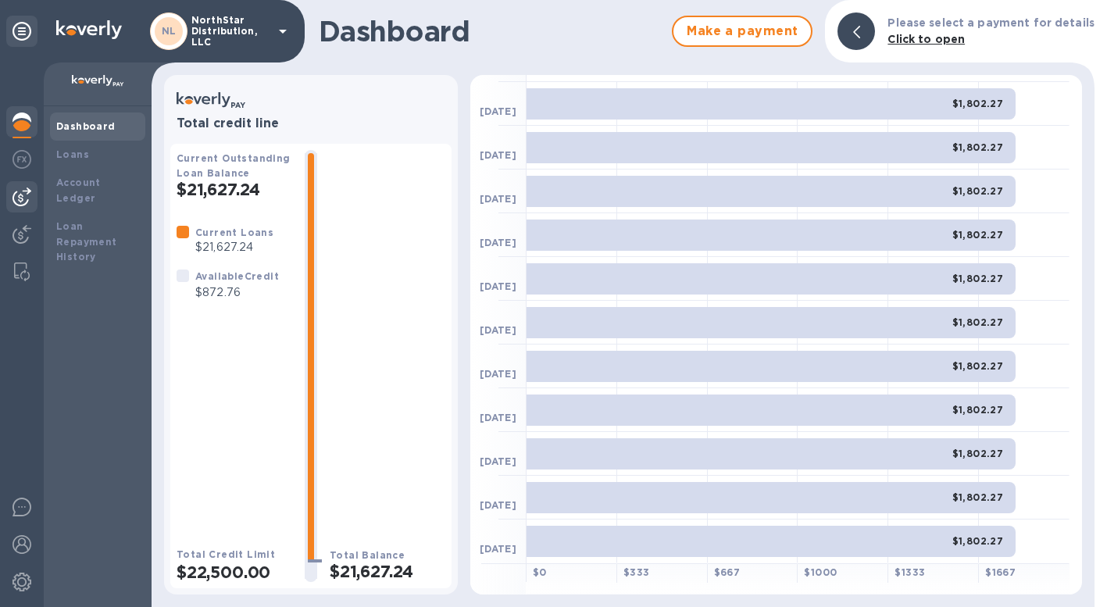
click at [25, 201] on img at bounding box center [21, 196] width 19 height 19
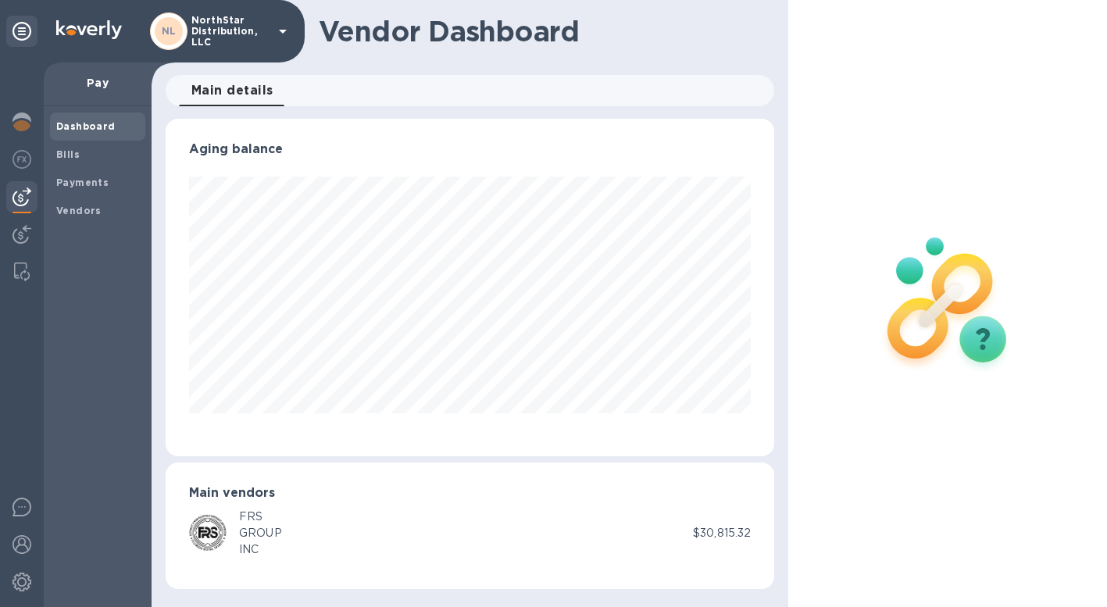
scroll to position [337, 609]
click at [71, 157] on b "Bills" at bounding box center [67, 154] width 23 height 12
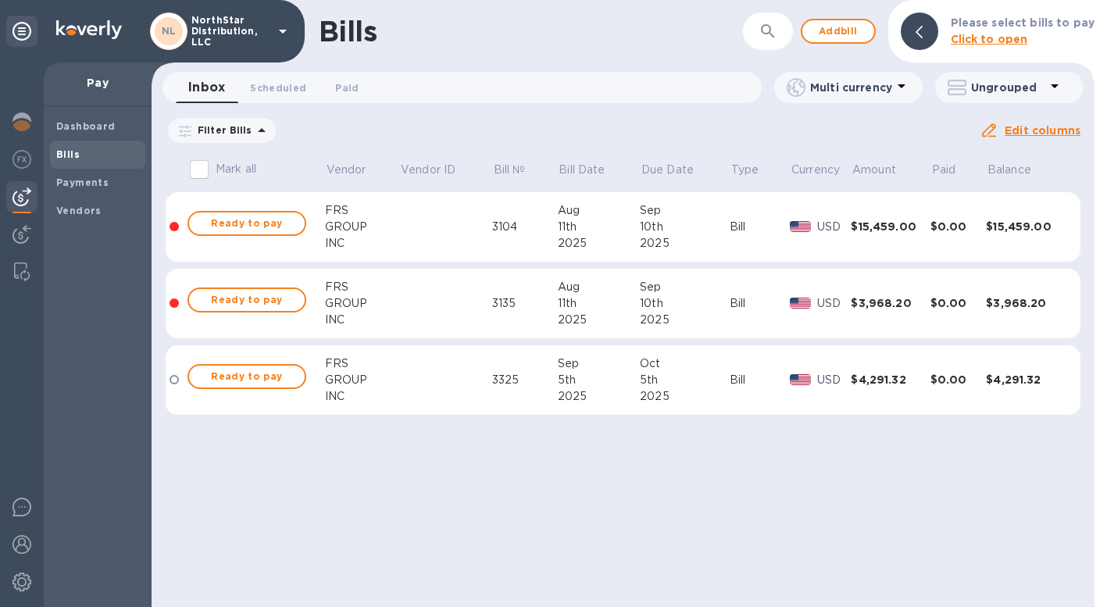
click at [0, 0] on span "[DATE] to [DATE]" at bounding box center [0, 0] width 0 height 0
click at [0, 0] on icon "button" at bounding box center [0, 0] width 0 height 0
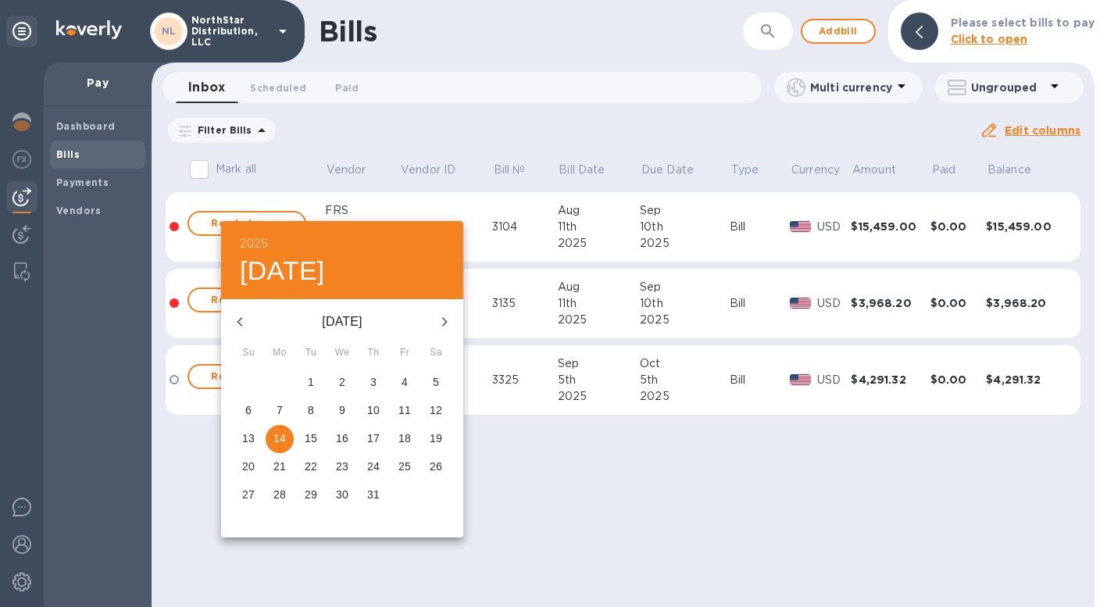
click at [240, 321] on icon "button" at bounding box center [239, 321] width 19 height 19
click at [305, 381] on span "1" at bounding box center [311, 382] width 28 height 16
type input "[DATE]"
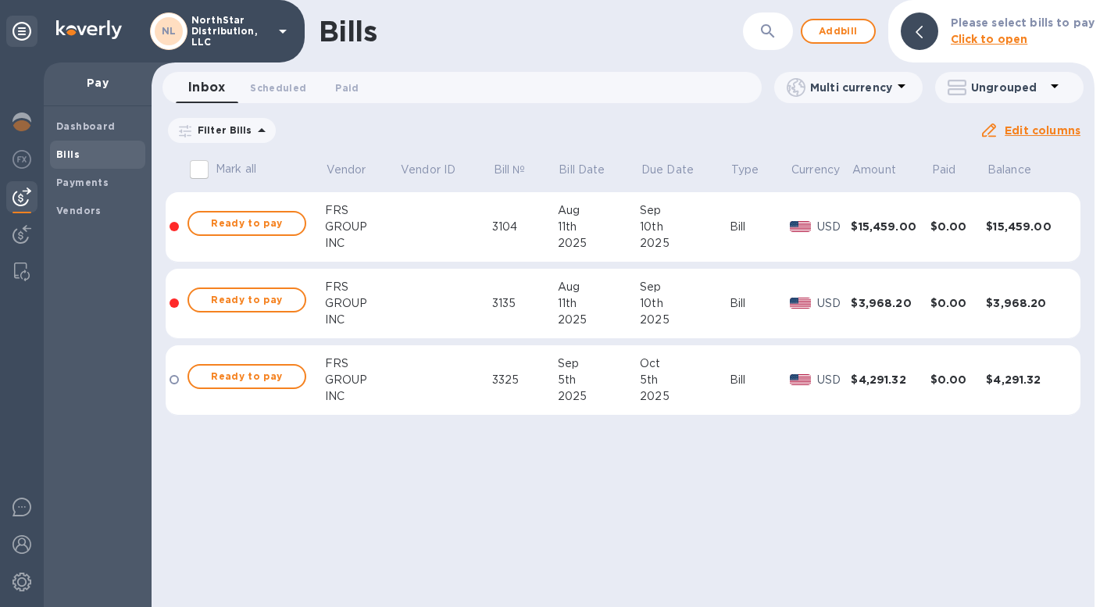
click at [0, 0] on u "Apply" at bounding box center [0, 0] width 0 height 0
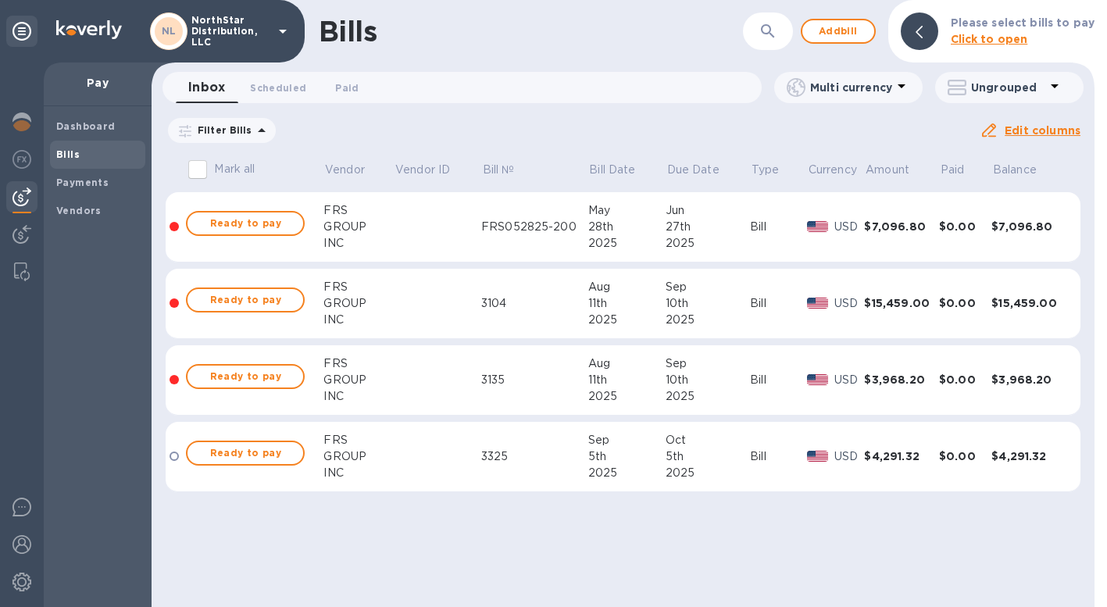
click at [429, 473] on td at bounding box center [437, 457] width 87 height 70
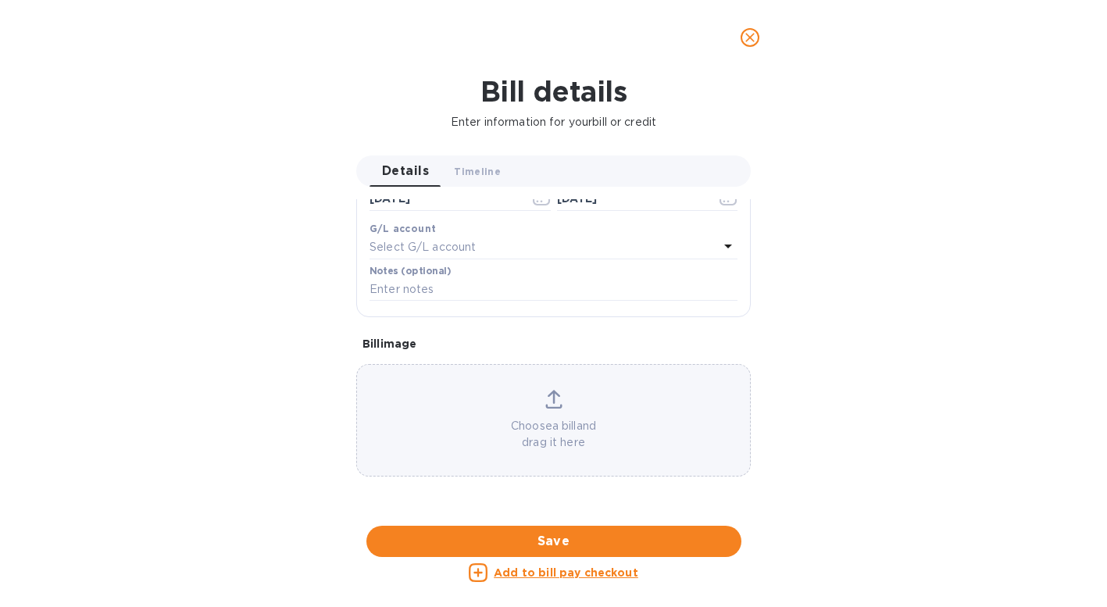
scroll to position [855, 0]
click at [587, 514] on div at bounding box center [553, 526] width 394 height 24
click at [755, 38] on icon "close" at bounding box center [750, 38] width 16 height 16
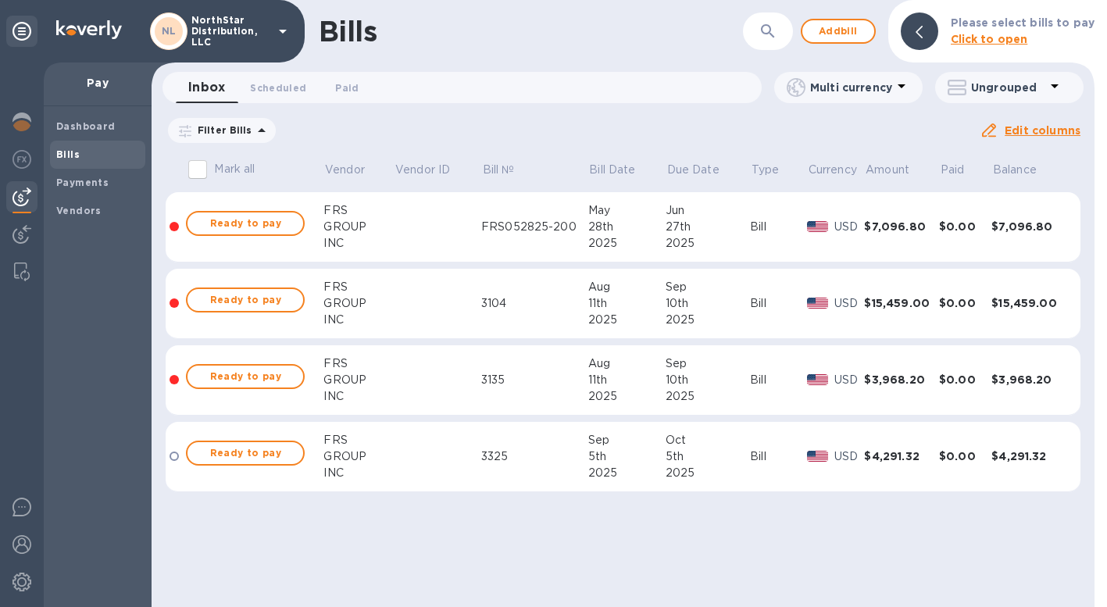
click at [450, 232] on td at bounding box center [437, 227] width 87 height 70
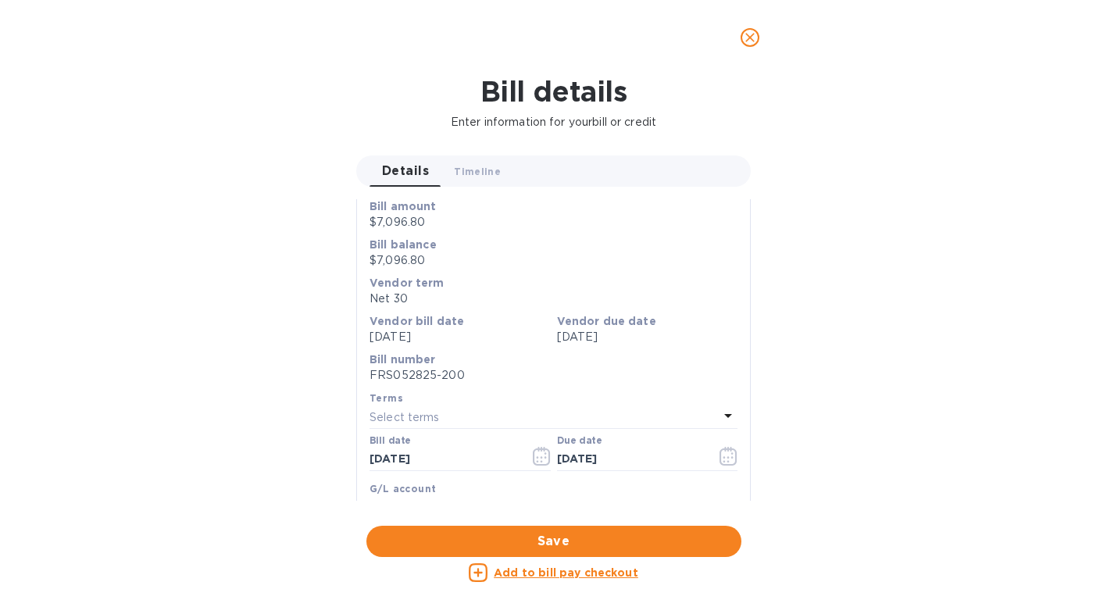
scroll to position [657, 0]
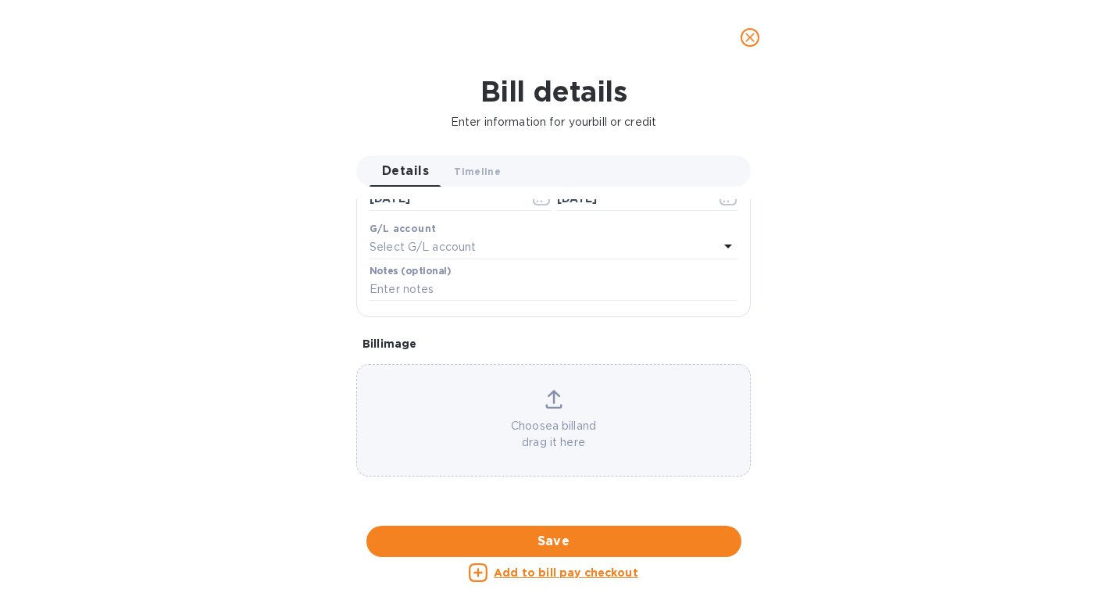
click at [562, 514] on div at bounding box center [553, 526] width 394 height 24
click at [751, 37] on icon "close" at bounding box center [750, 38] width 16 height 16
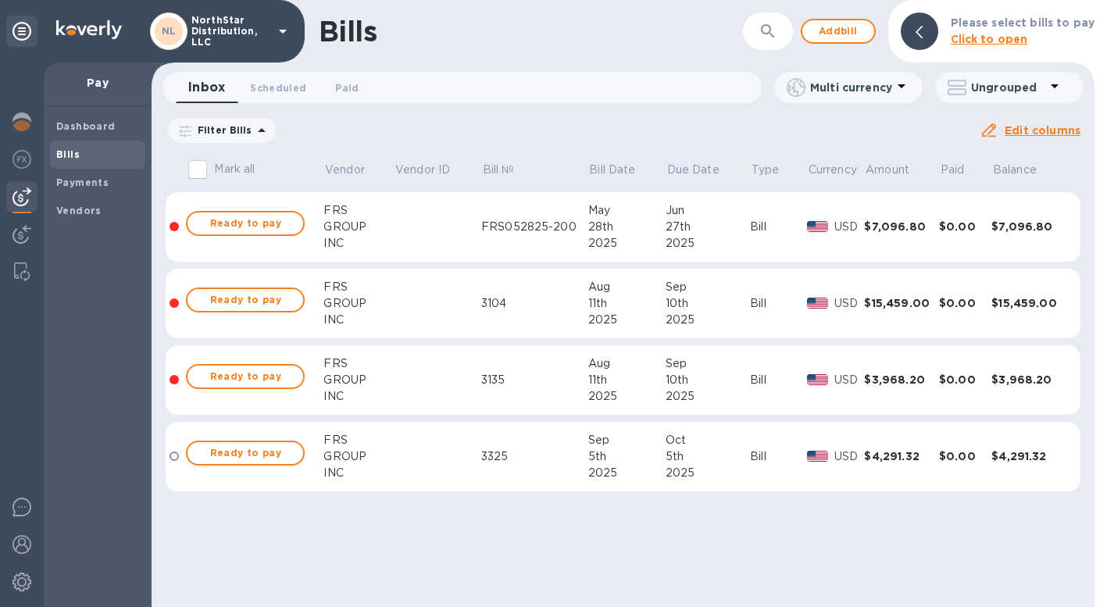
scroll to position [393, 0]
click at [23, 121] on img at bounding box center [21, 121] width 19 height 19
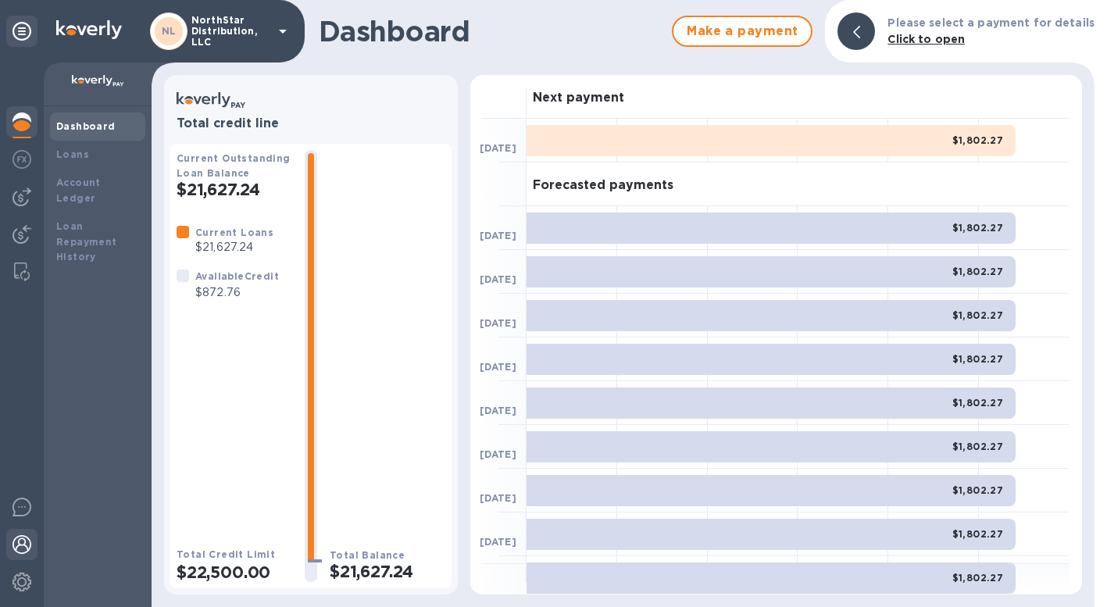
click at [23, 547] on img at bounding box center [21, 544] width 19 height 19
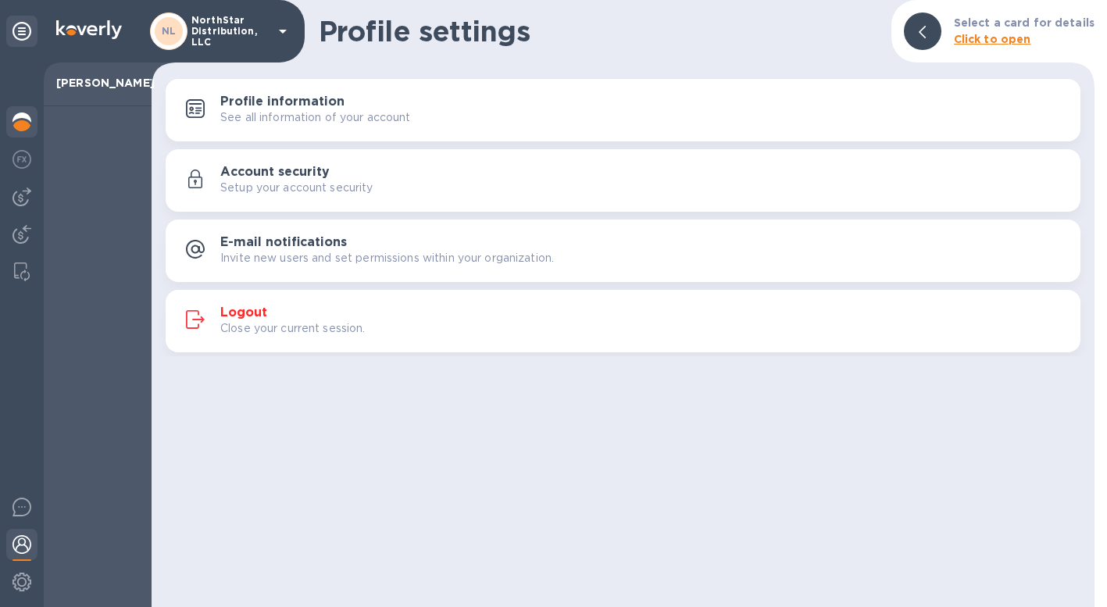
click at [21, 122] on img at bounding box center [21, 121] width 19 height 19
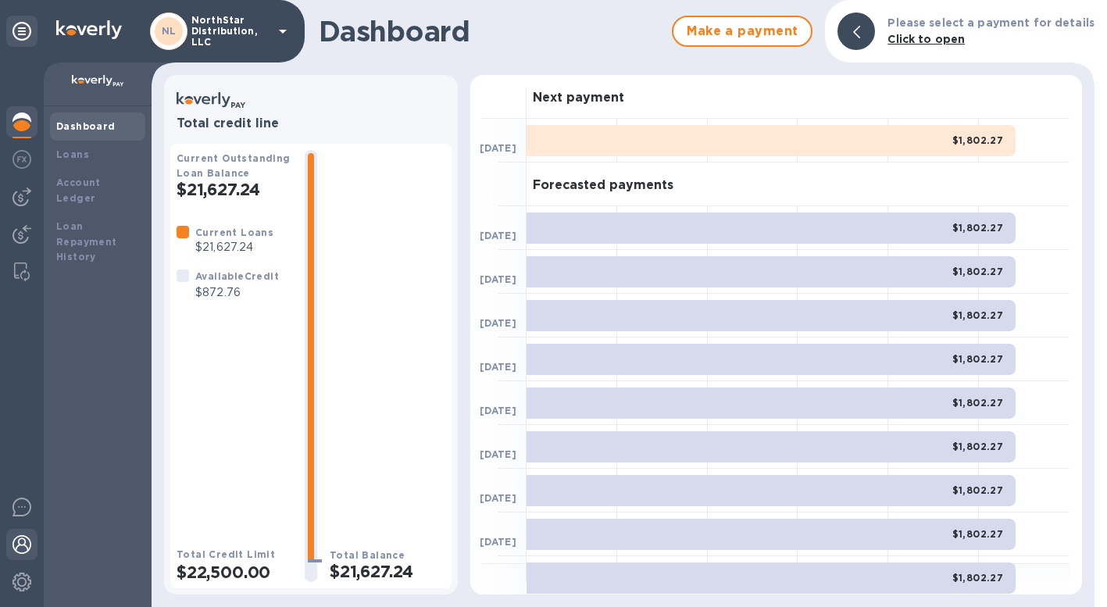
click at [25, 548] on img at bounding box center [21, 544] width 19 height 19
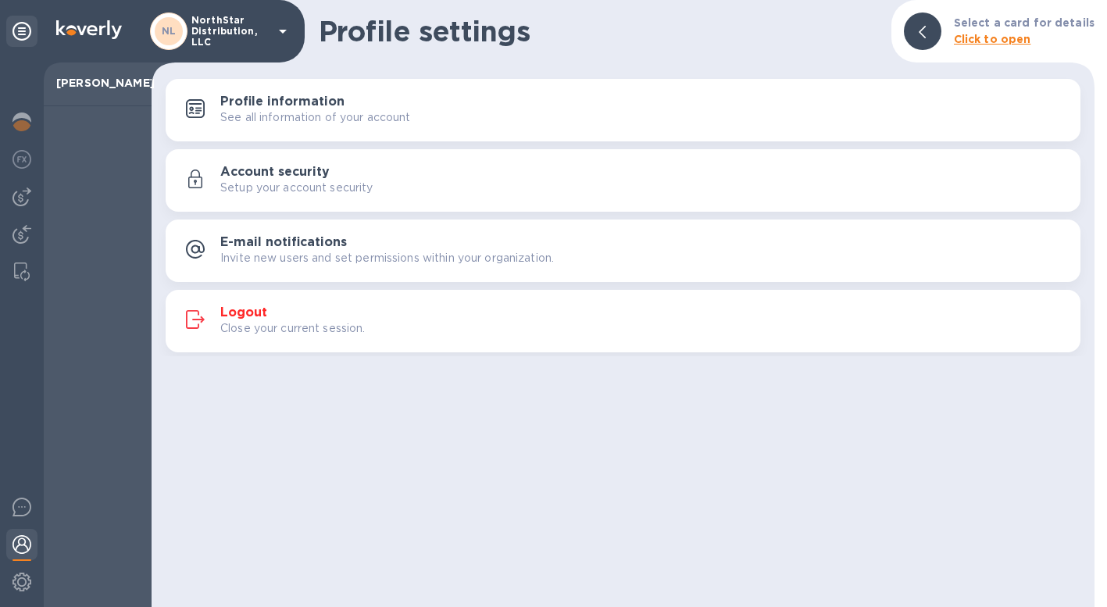
click at [292, 320] on p "Close your current session." at bounding box center [292, 328] width 145 height 16
